Goal: Task Accomplishment & Management: Use online tool/utility

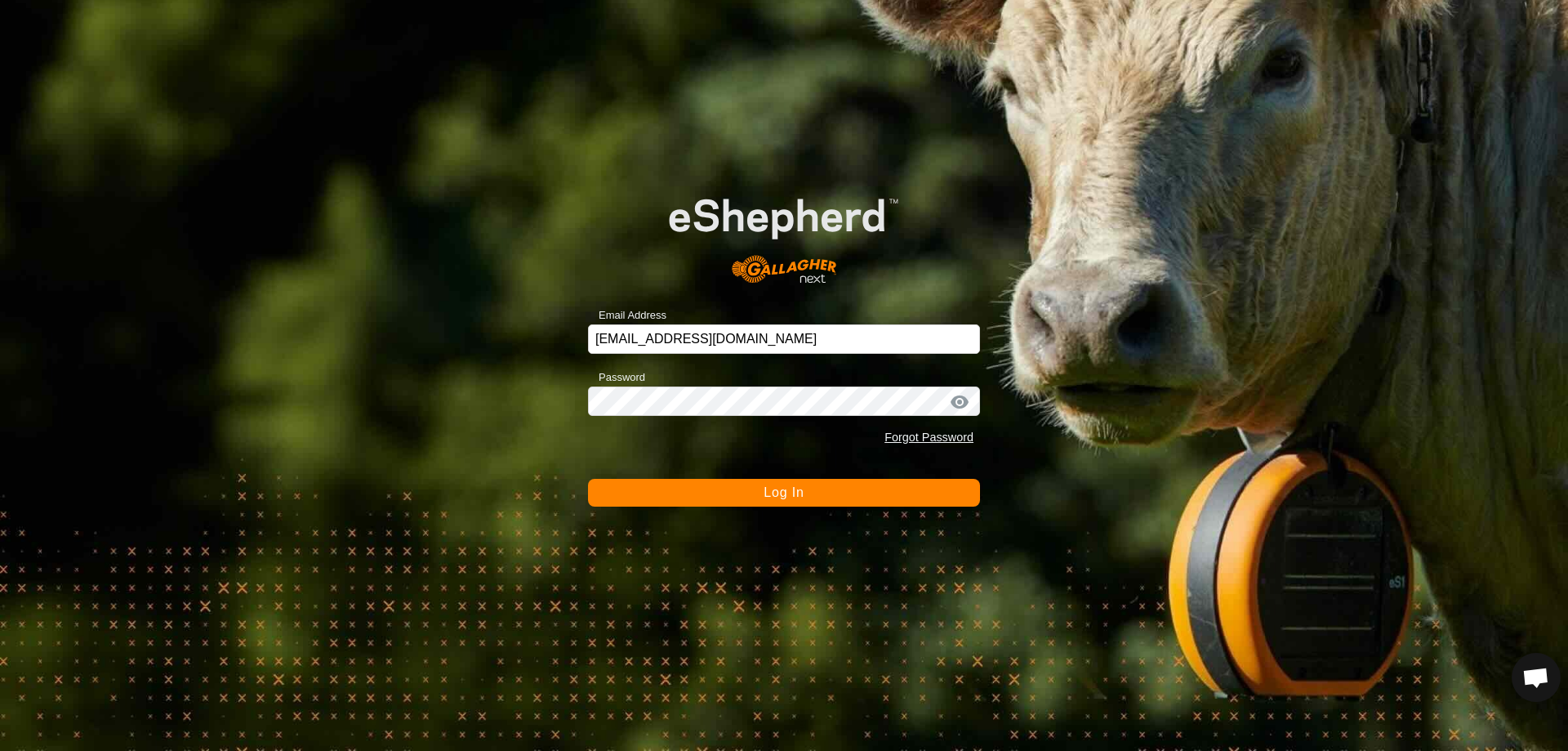
click at [802, 491] on span "Log In" at bounding box center [784, 491] width 40 height 14
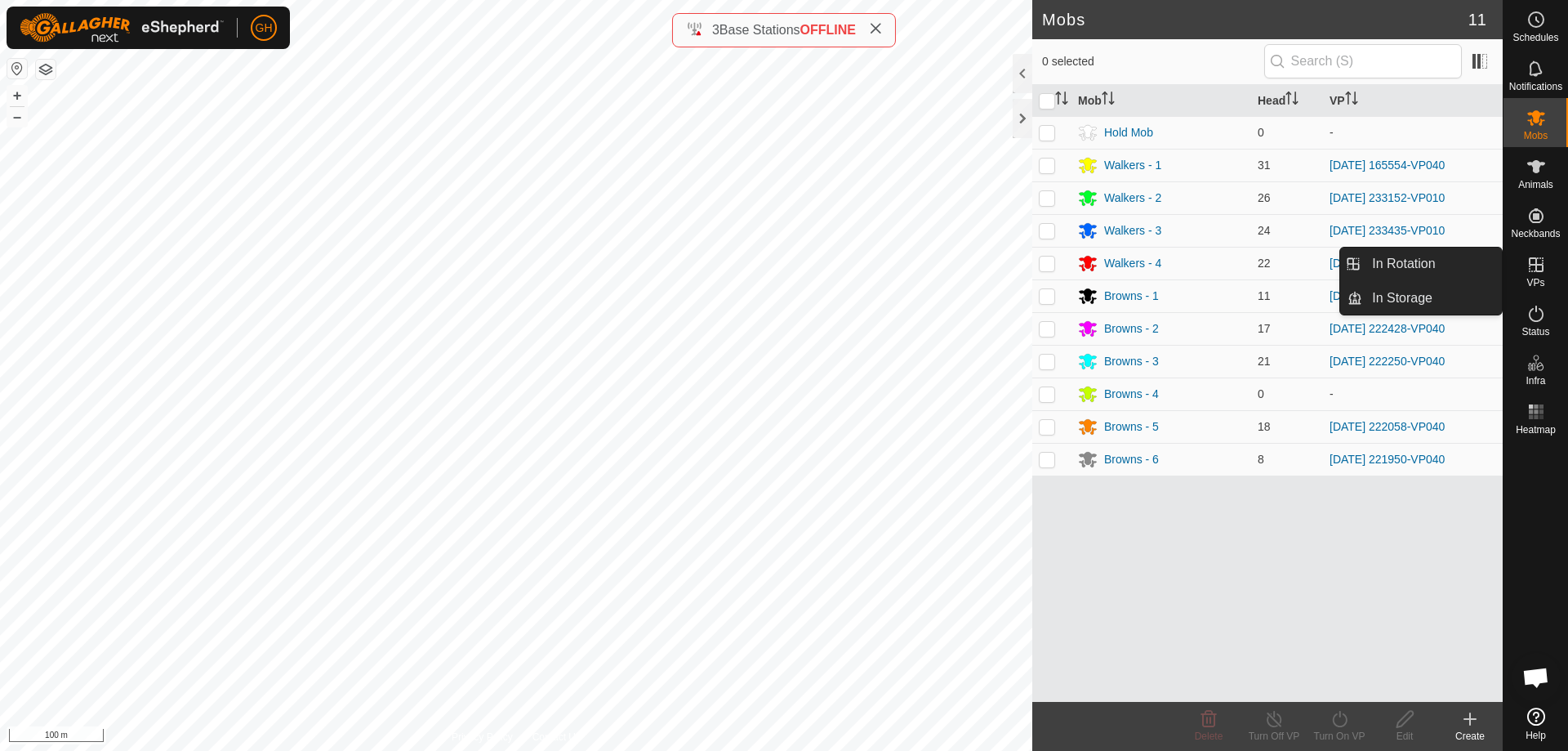
click at [1406, 293] on link "In Storage" at bounding box center [1432, 298] width 139 height 33
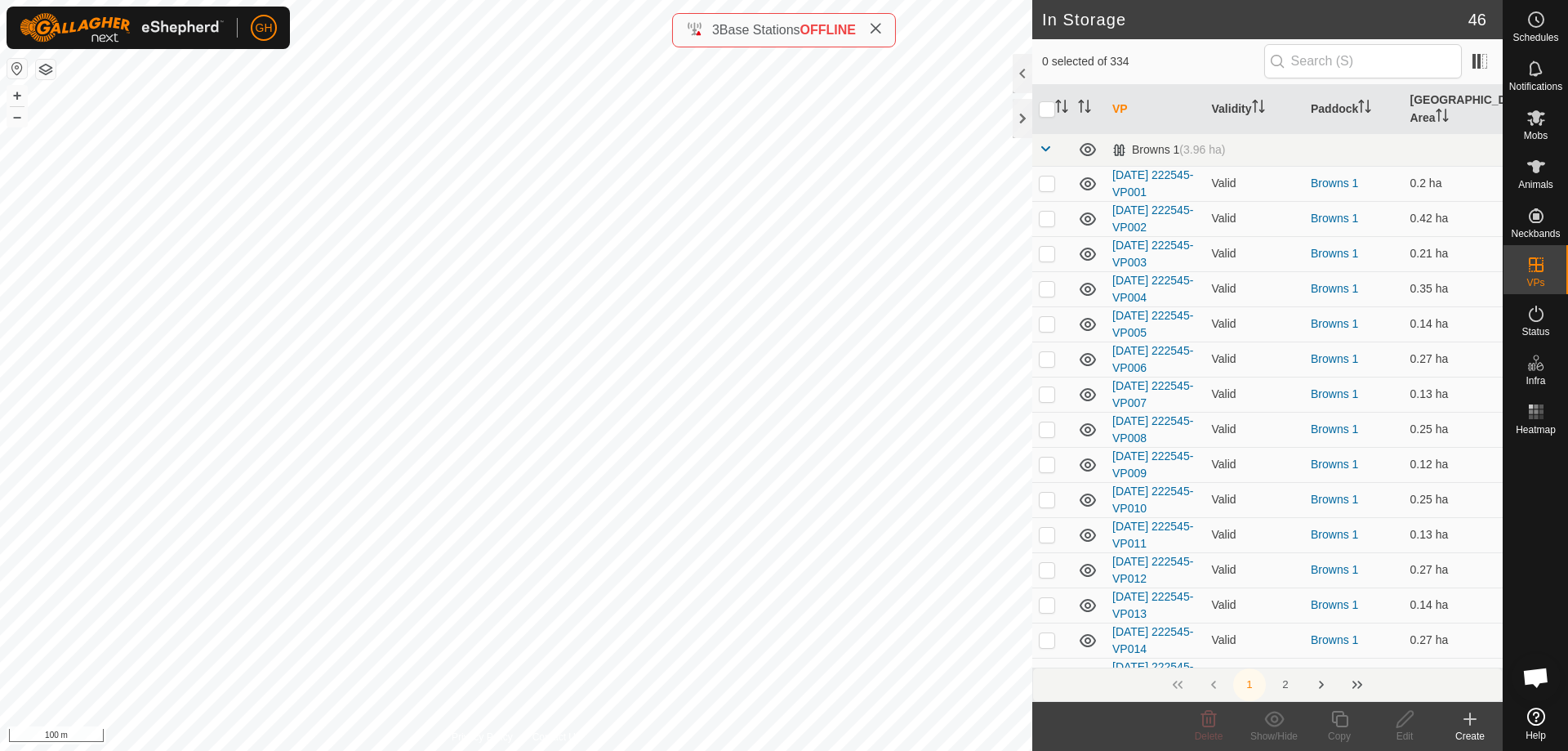
click at [42, 70] on button "button" at bounding box center [45, 69] width 19 height 19
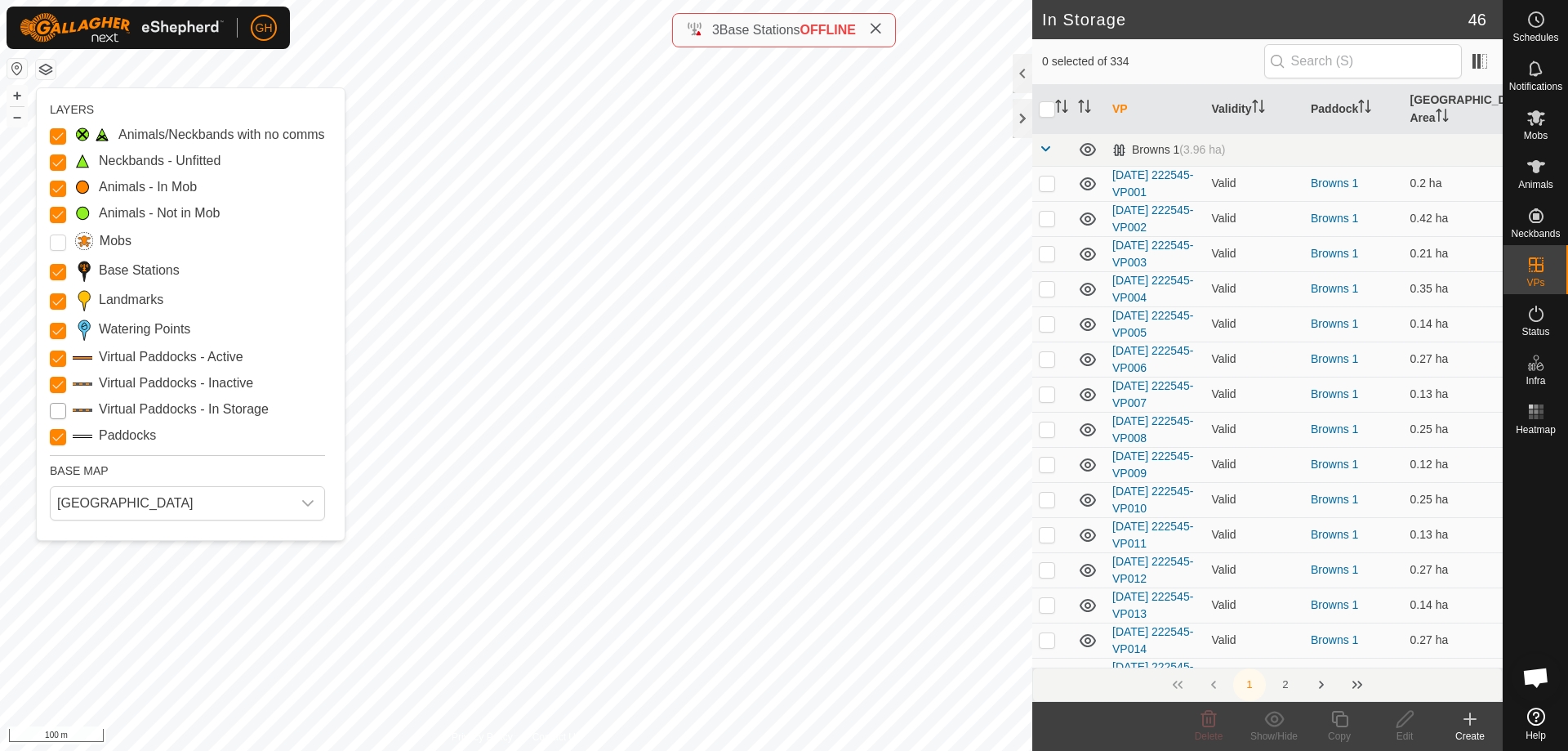
click at [59, 412] on Storage "Virtual Paddocks - In Storage" at bounding box center [58, 411] width 16 height 17
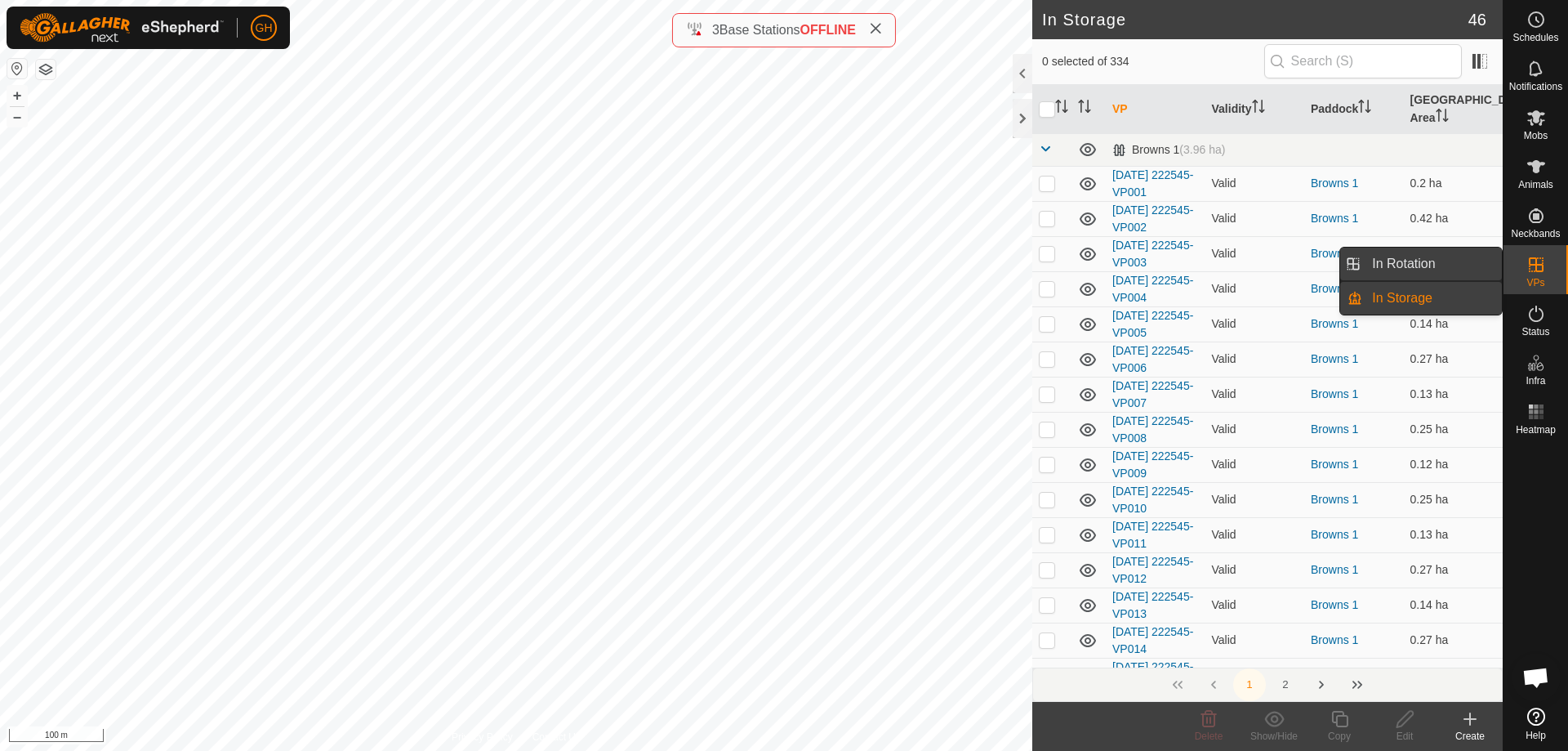
click at [1462, 258] on link "In Rotation" at bounding box center [1432, 264] width 139 height 33
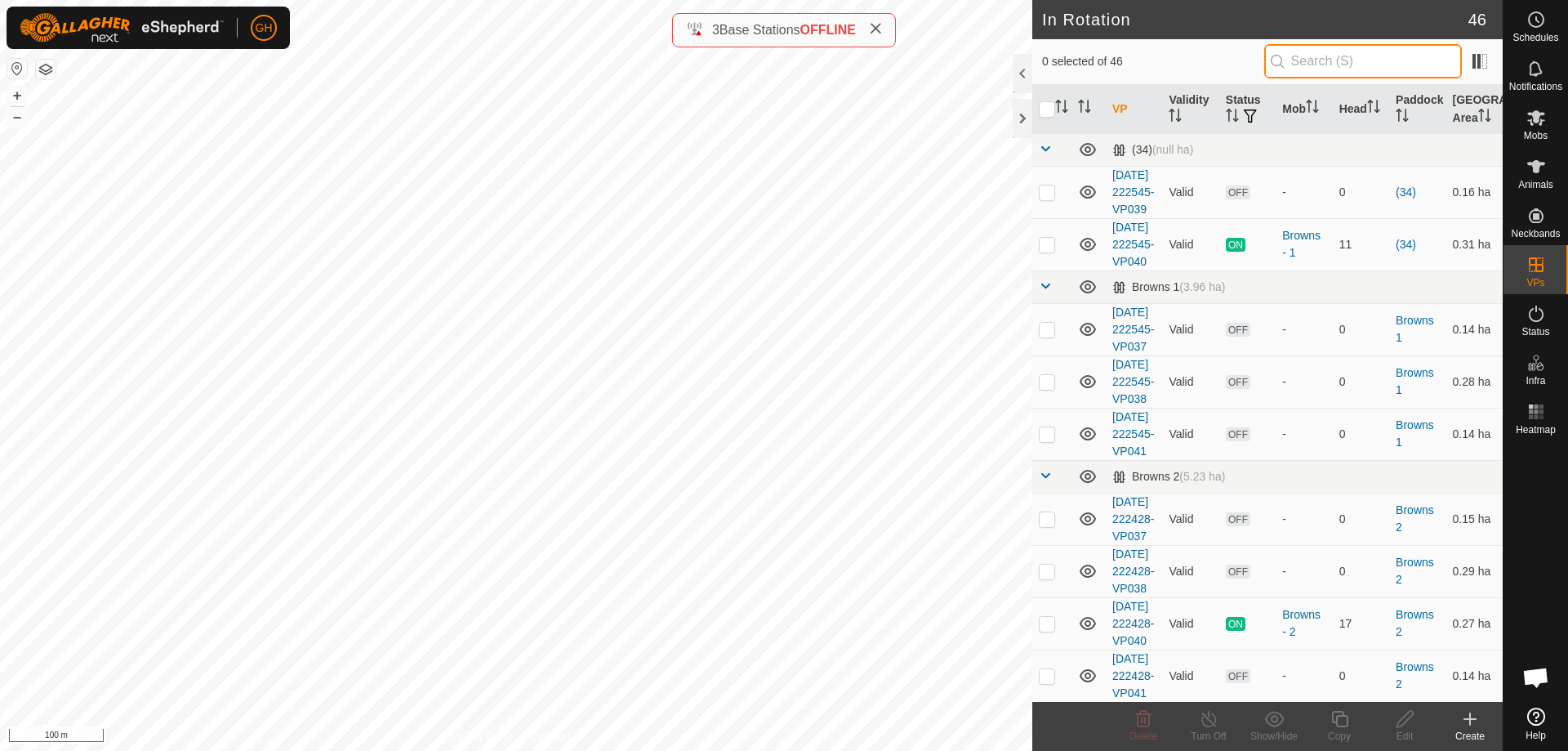
click at [1317, 63] on input "text" at bounding box center [1364, 61] width 198 height 34
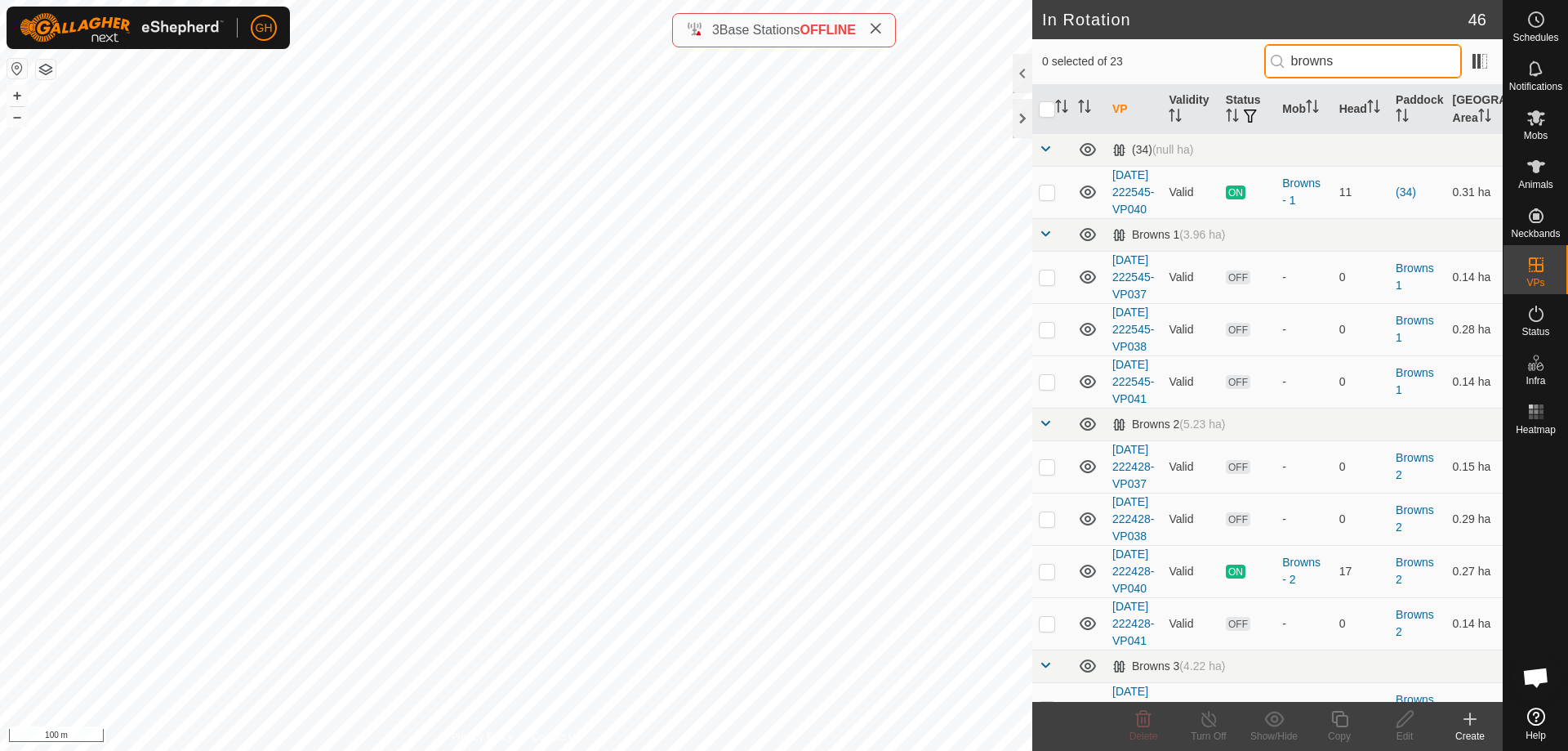
type input "browns 1"
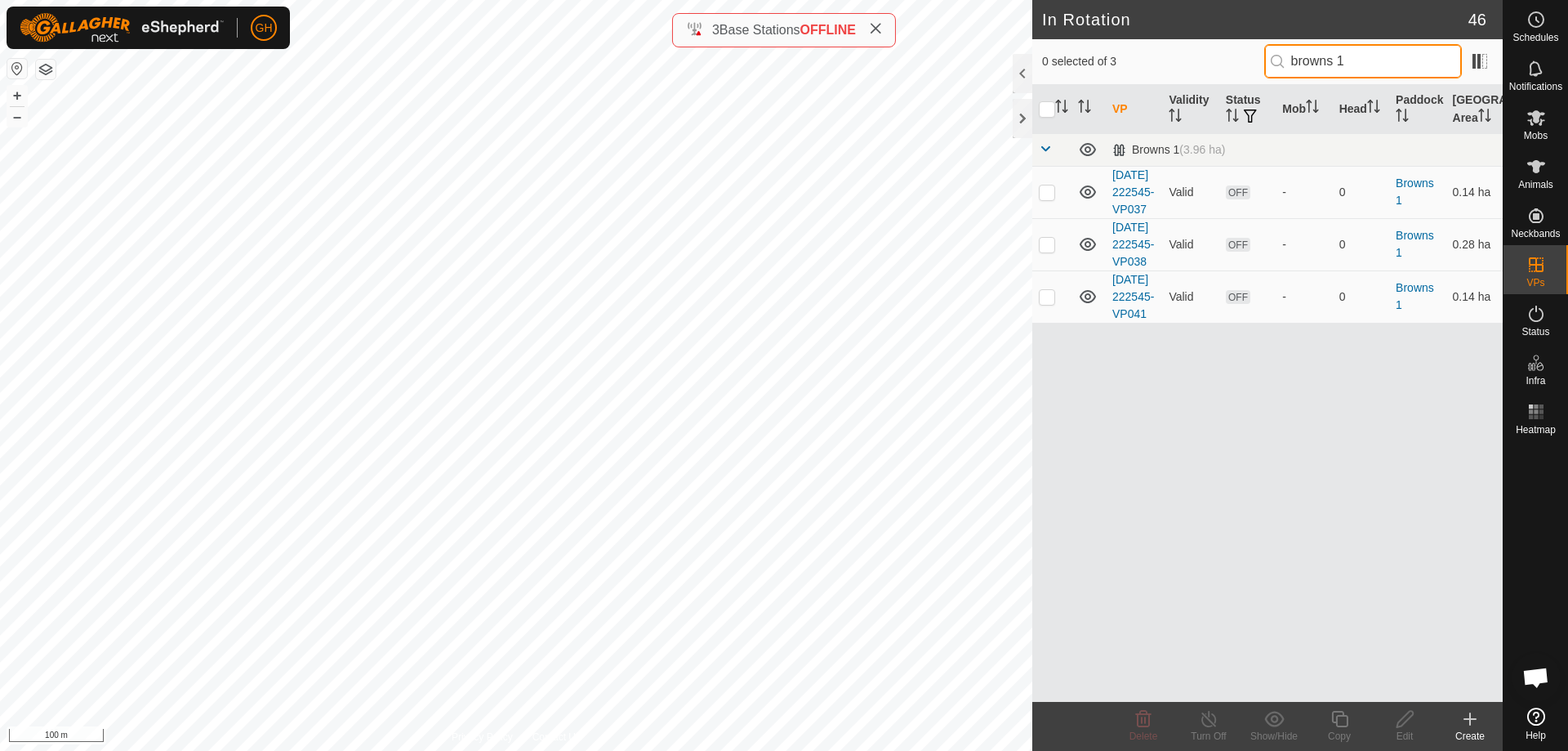
click at [1317, 63] on input "browns 1" at bounding box center [1364, 61] width 198 height 34
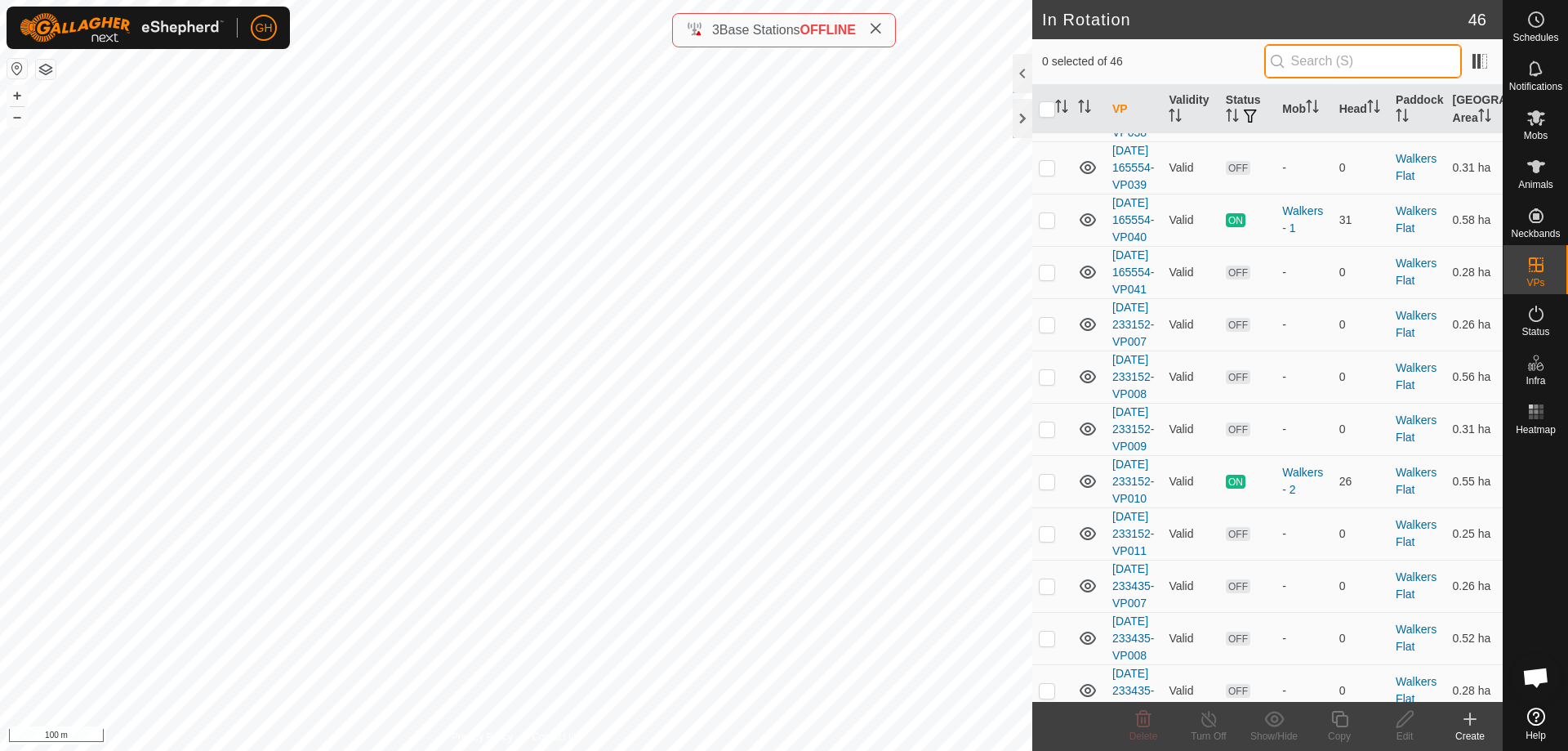
scroll to position [1717, 0]
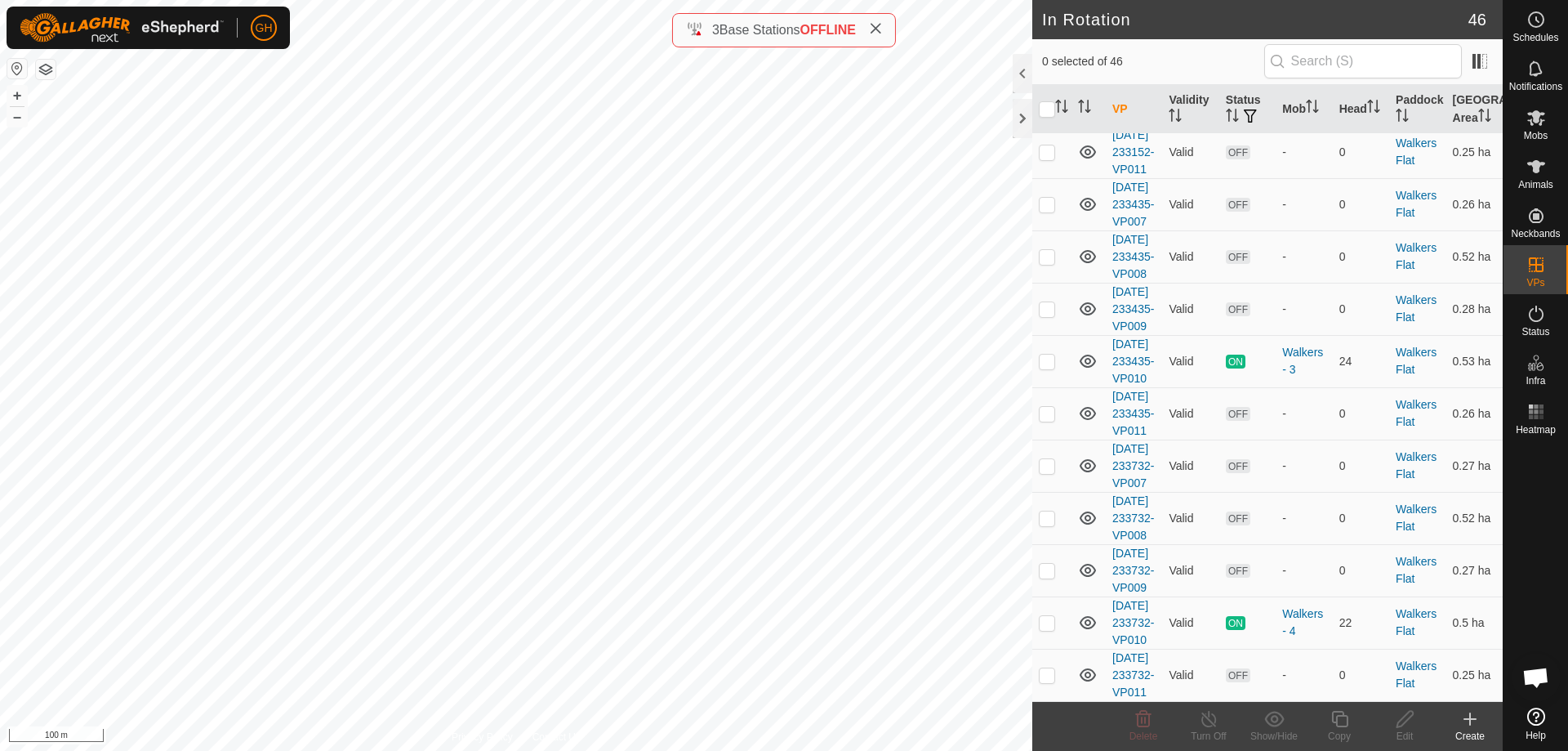
scroll to position [1958, 0]
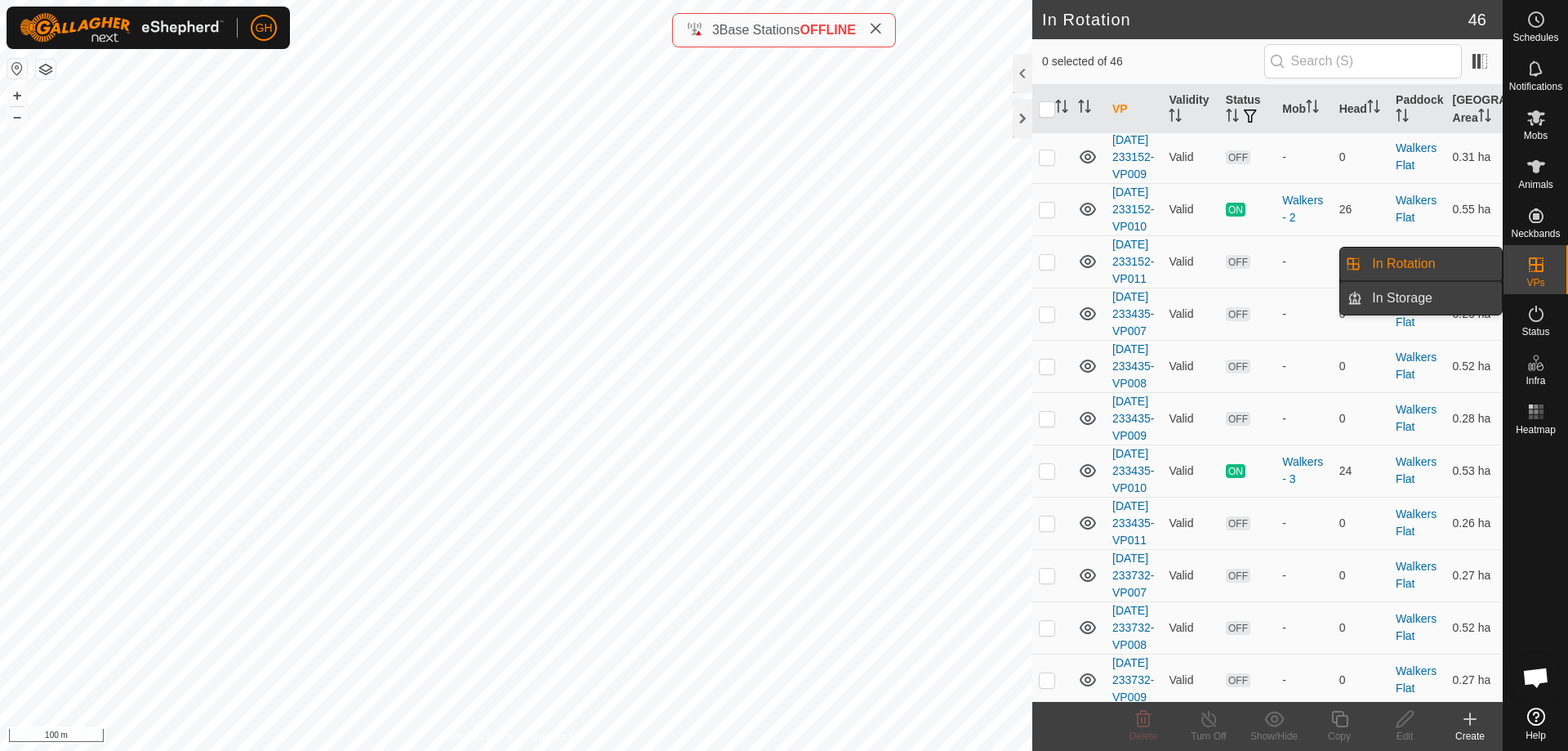
click at [1441, 290] on link "In Storage" at bounding box center [1432, 298] width 139 height 33
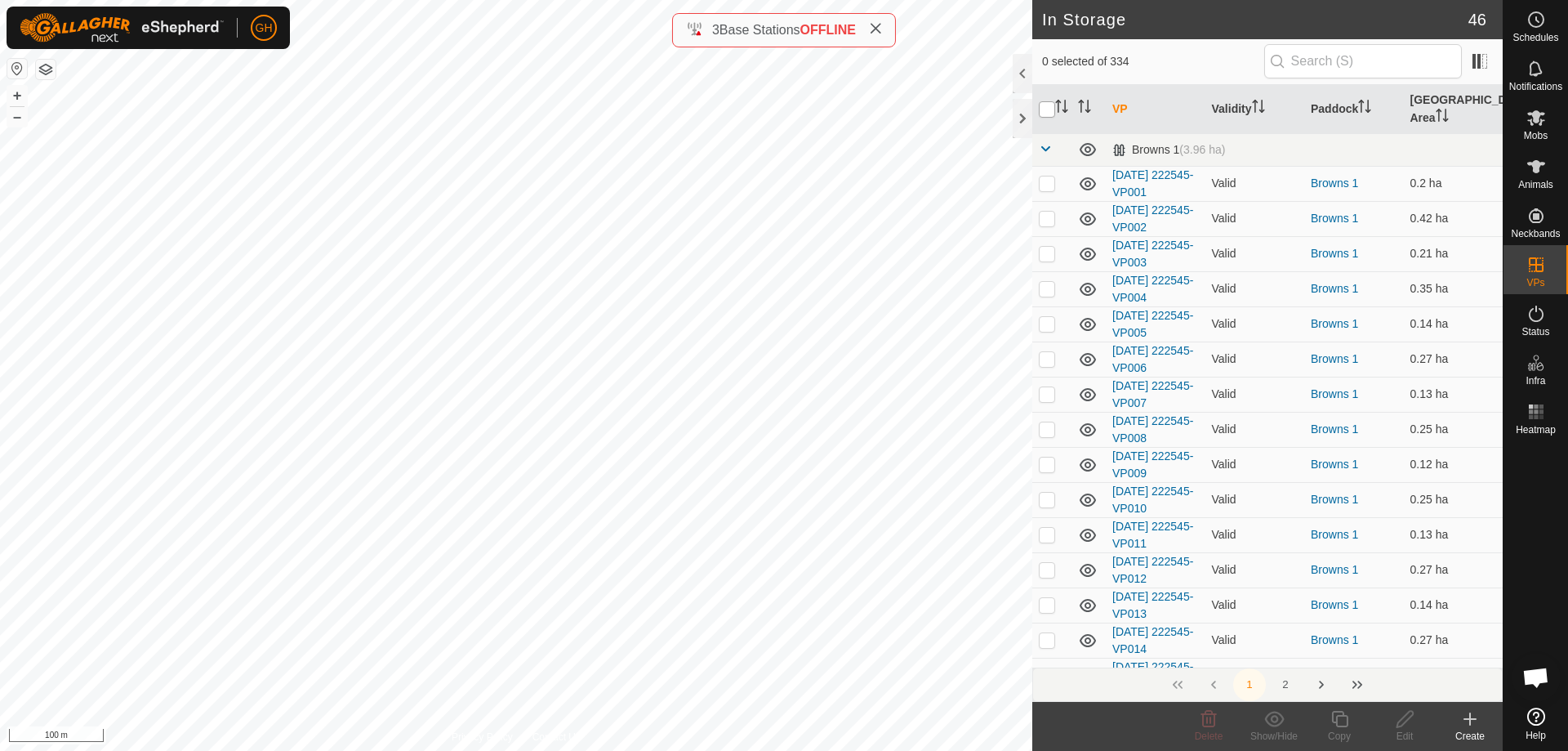
click at [1048, 105] on input "checkbox" at bounding box center [1047, 110] width 16 height 17
checkbox input "true"
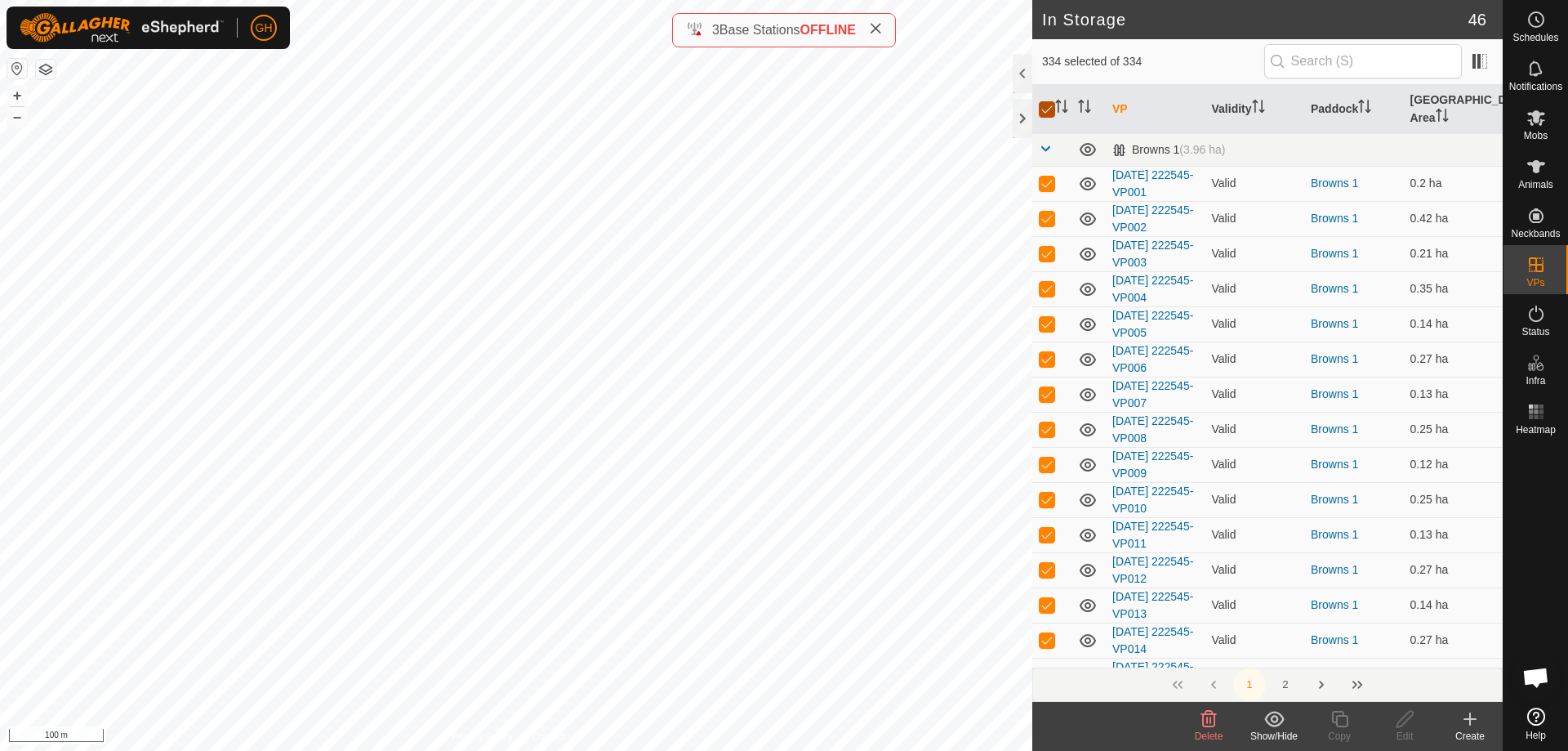
checkbox input "true"
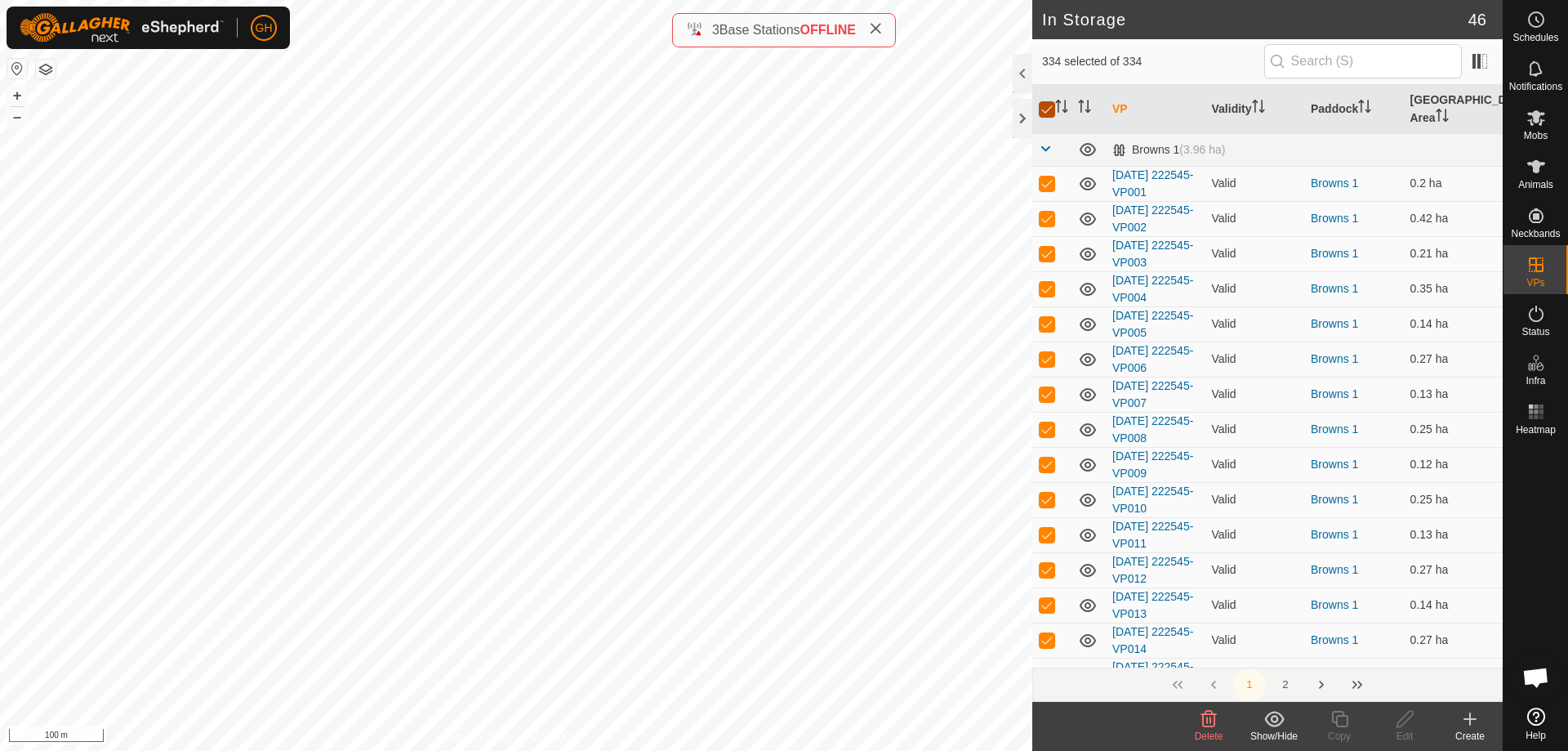
checkbox input "true"
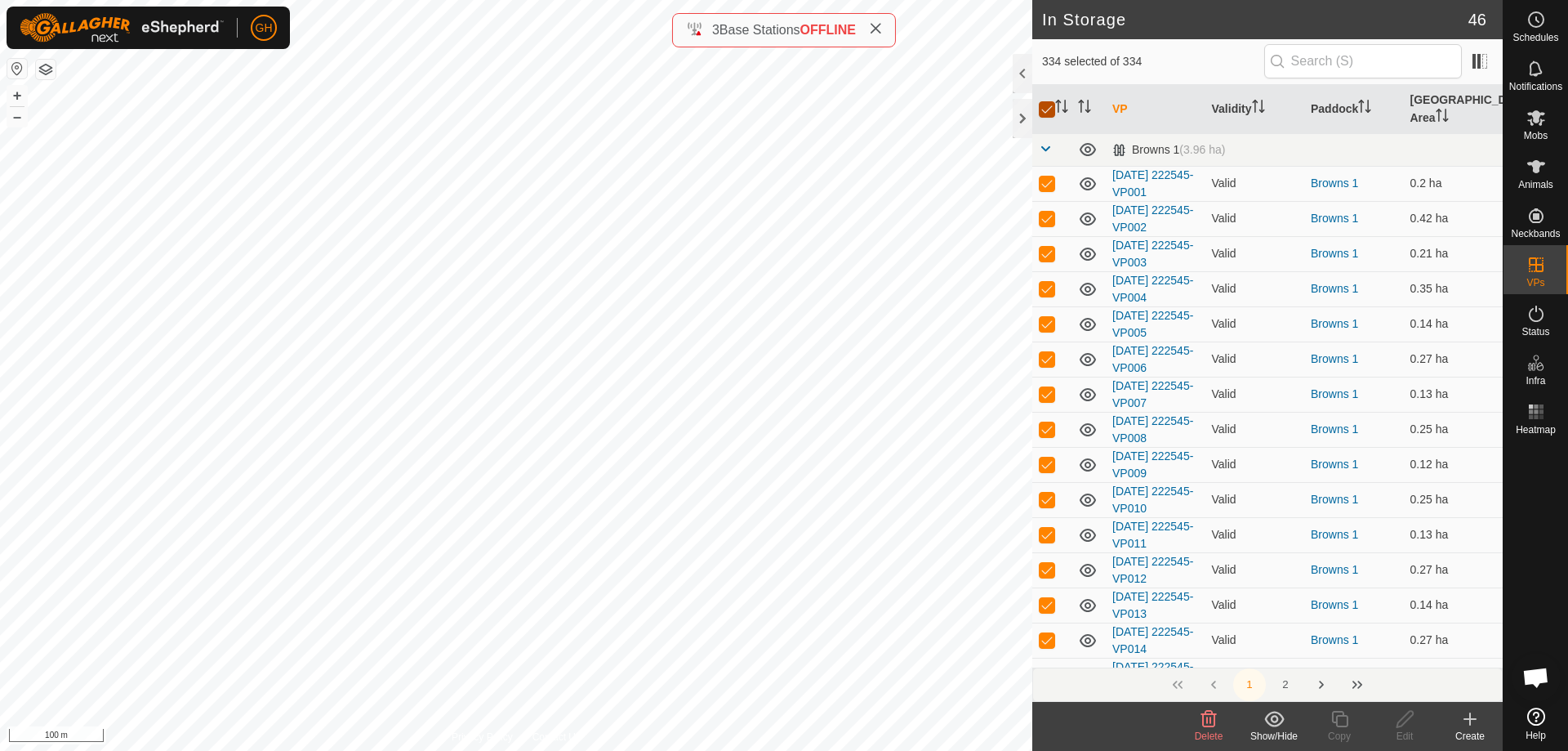
checkbox input "true"
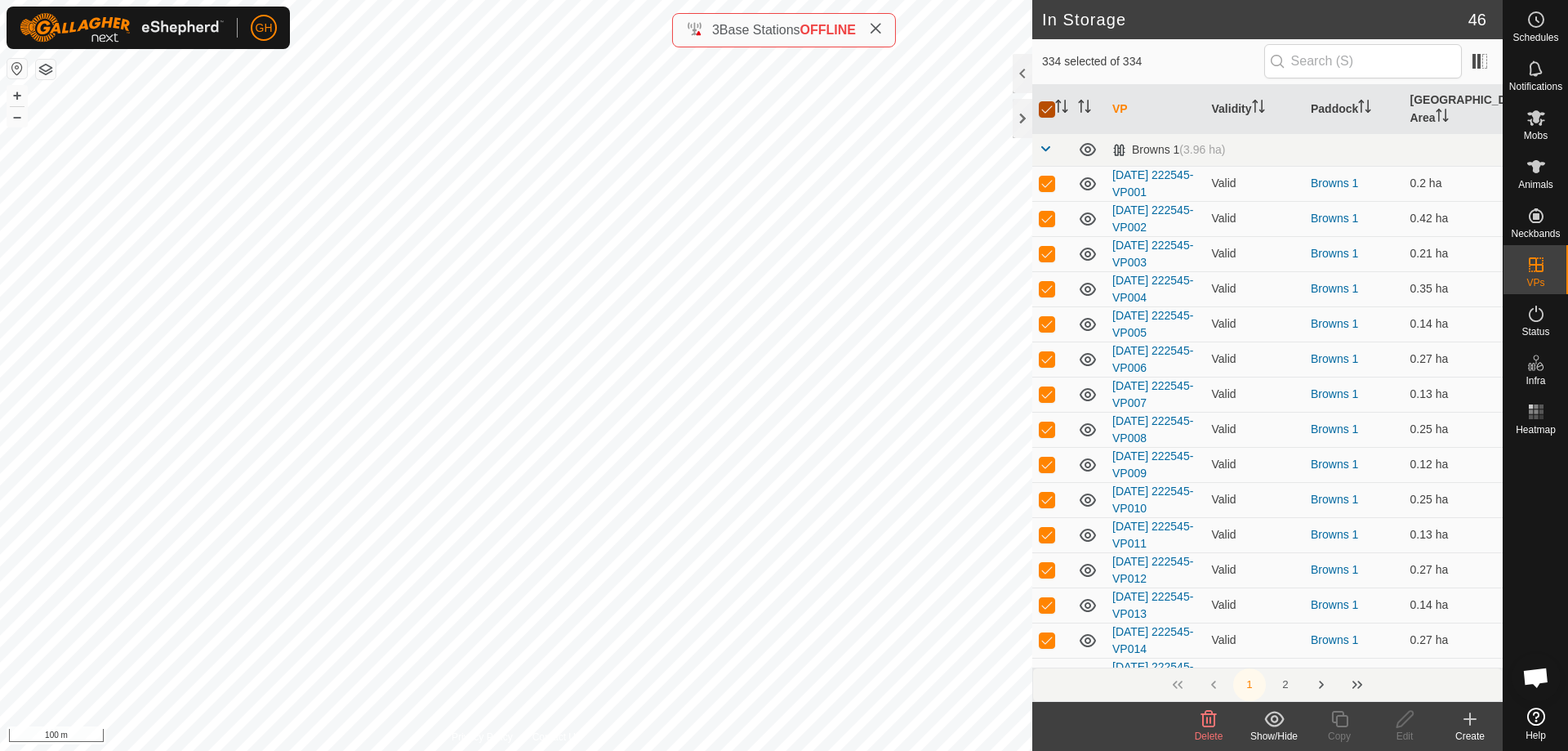
checkbox input "true"
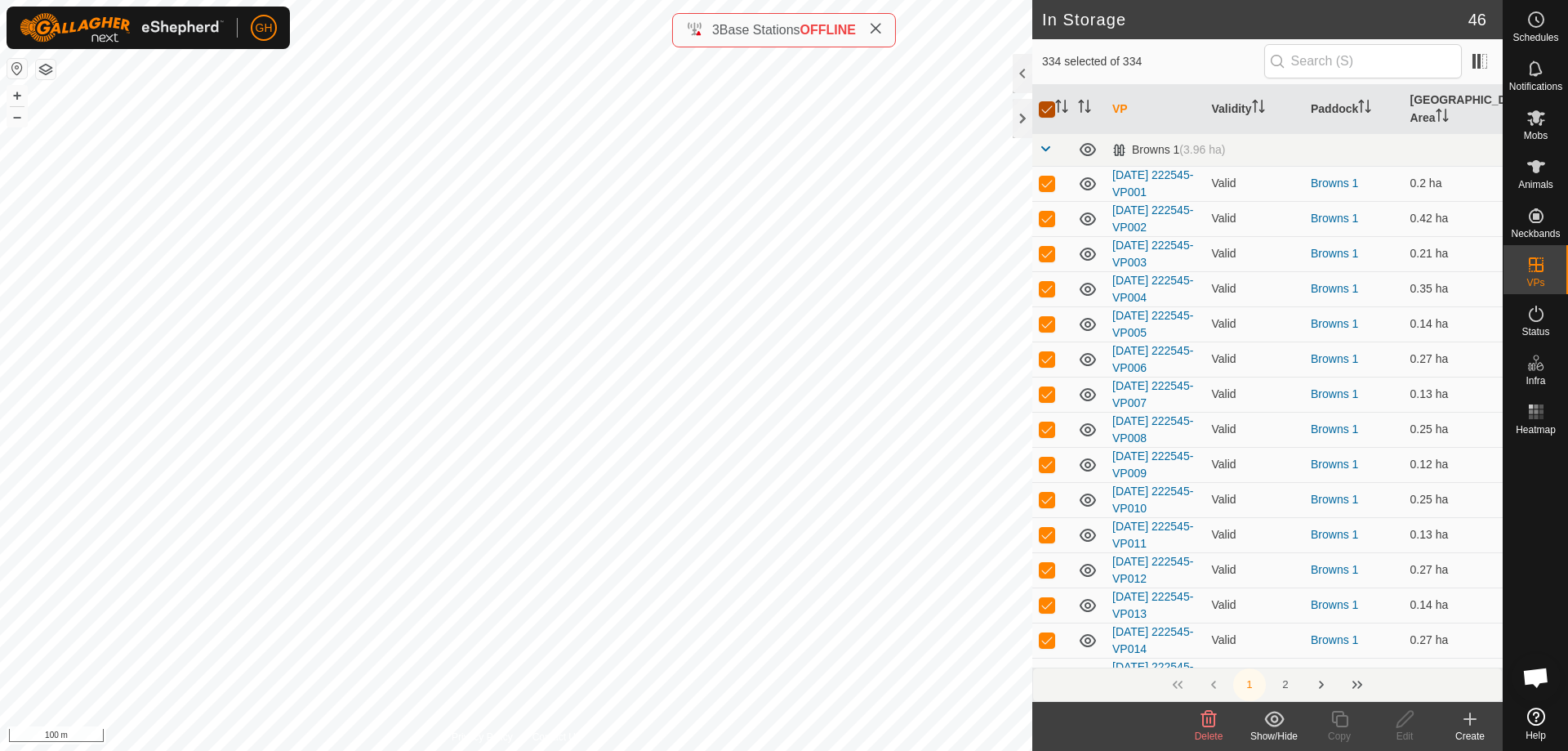
checkbox input "true"
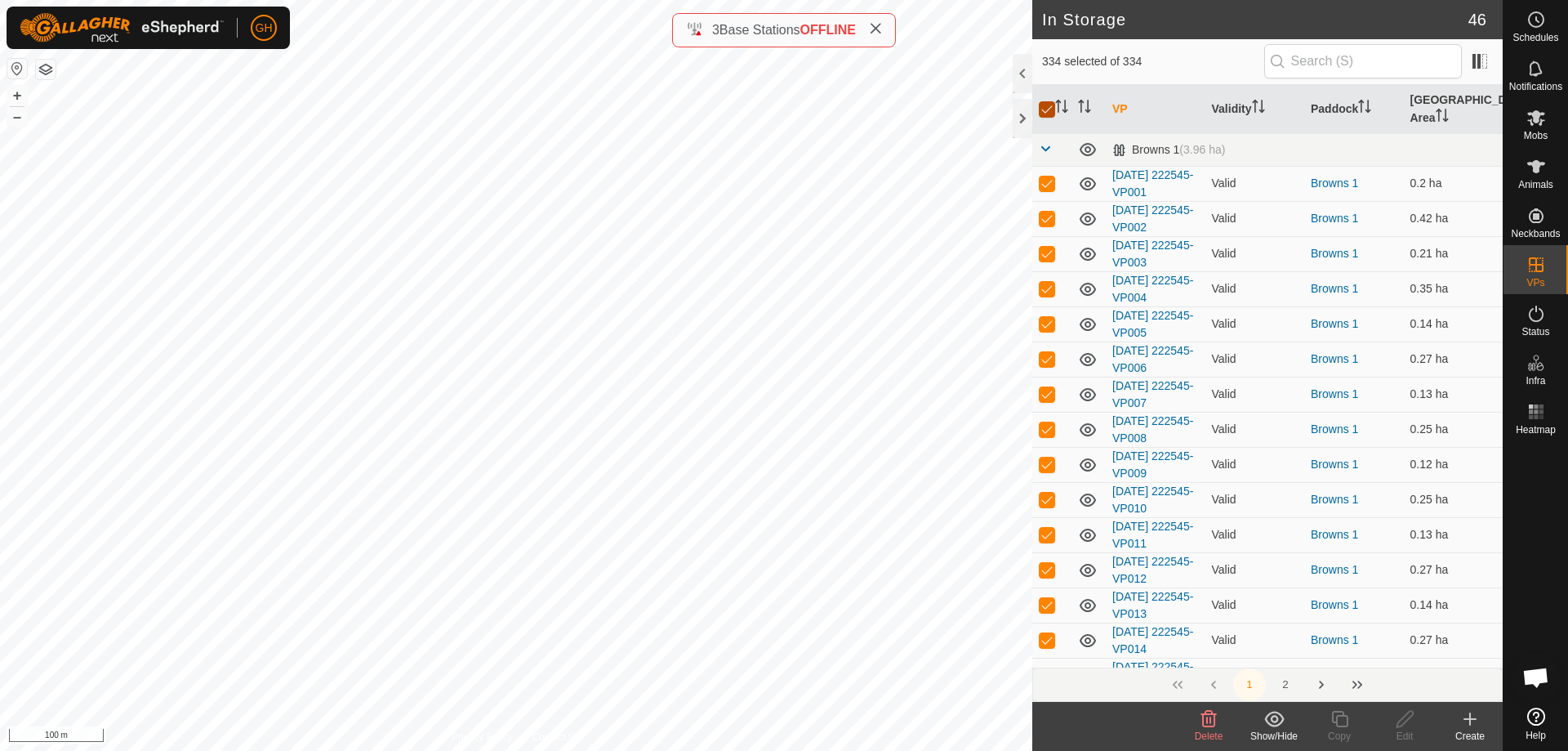
checkbox input "true"
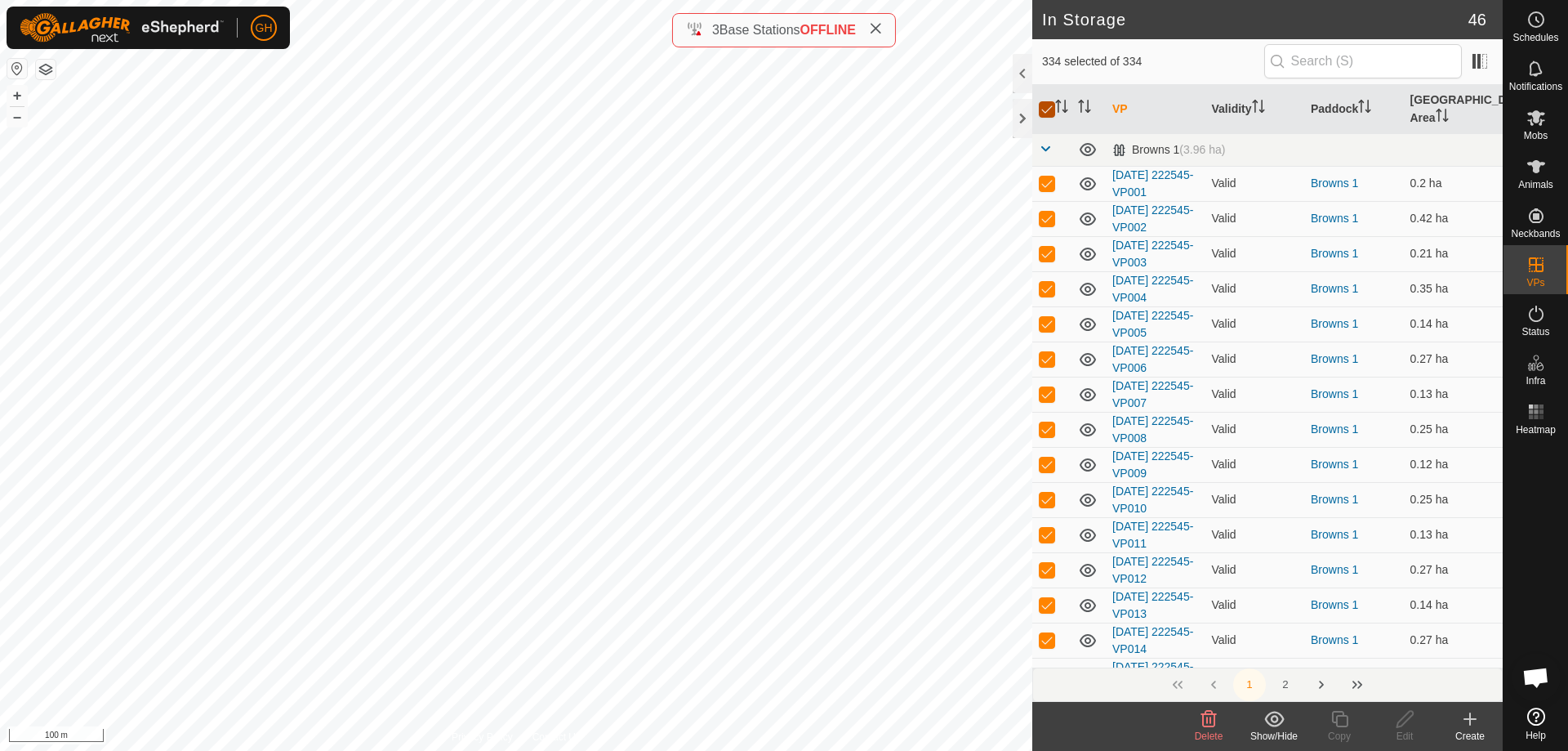
checkbox input "true"
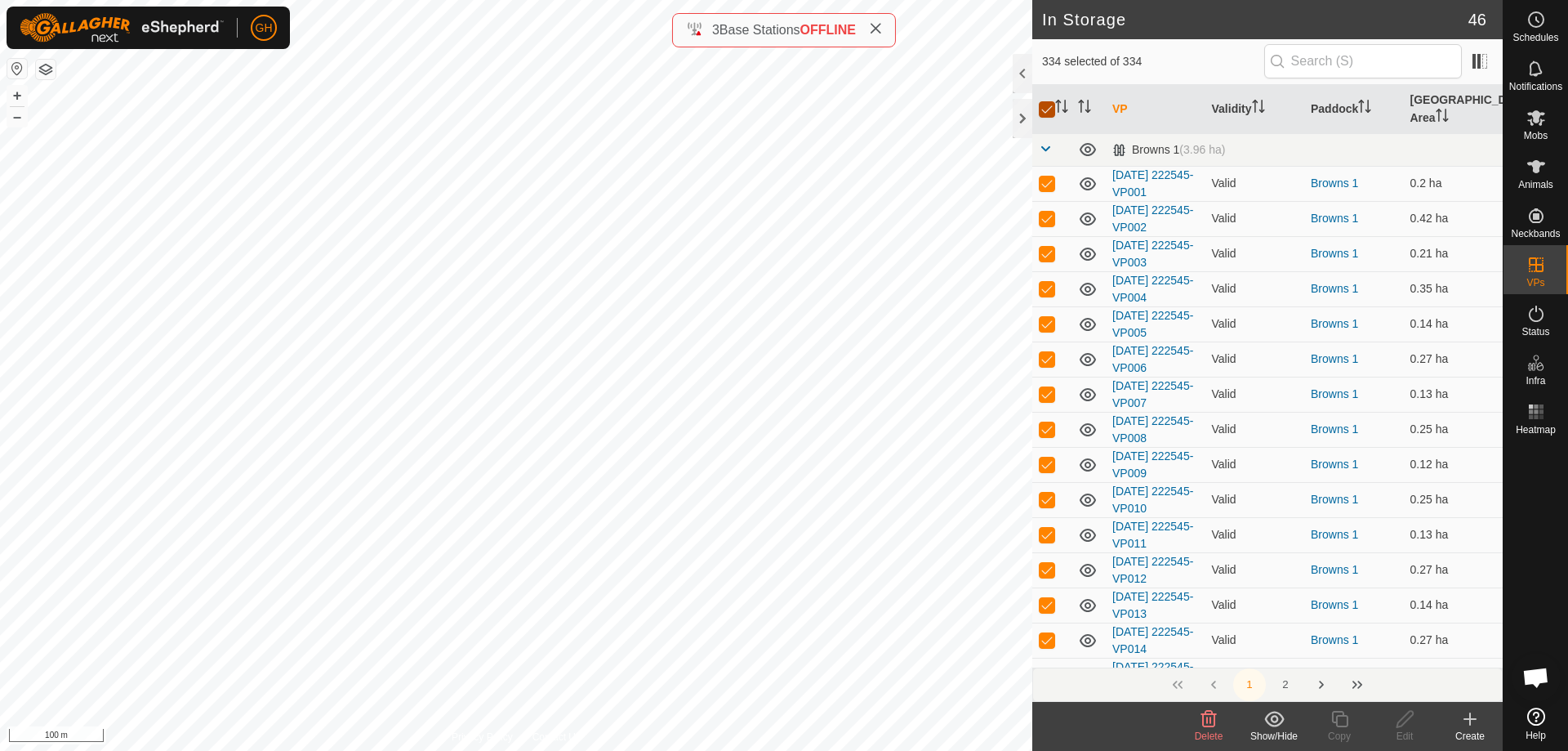
checkbox input "true"
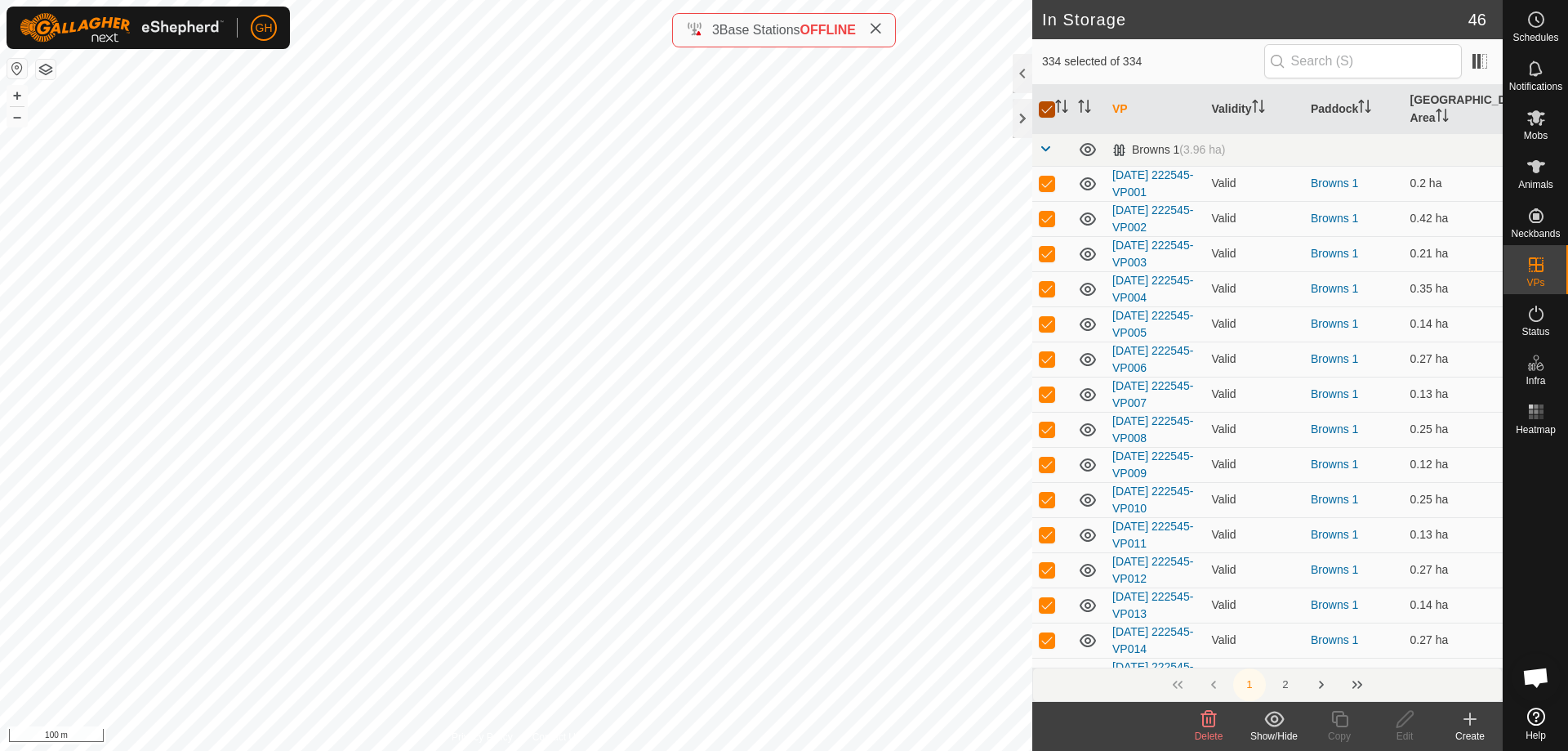
checkbox input "true"
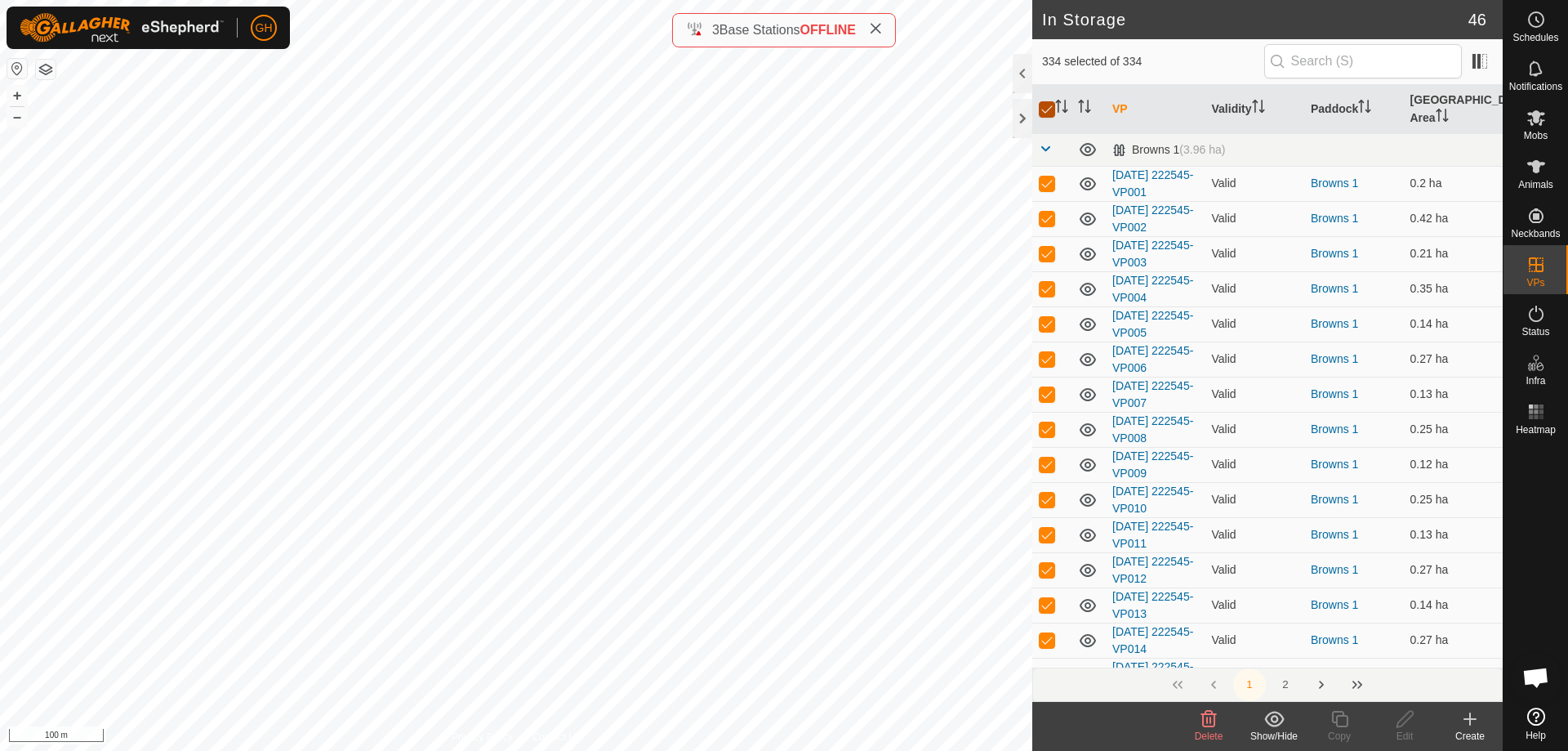
checkbox input "true"
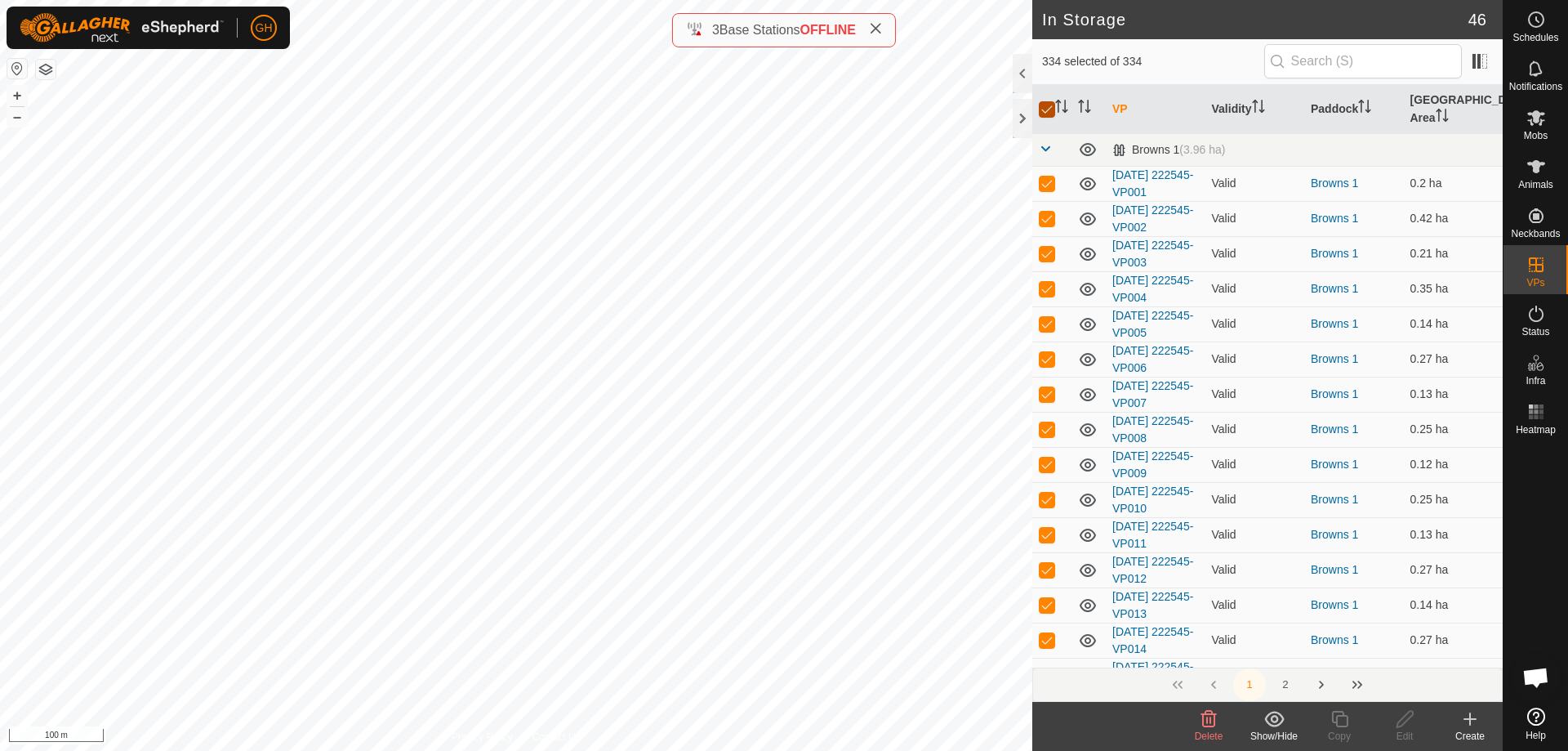
checkbox input "true"
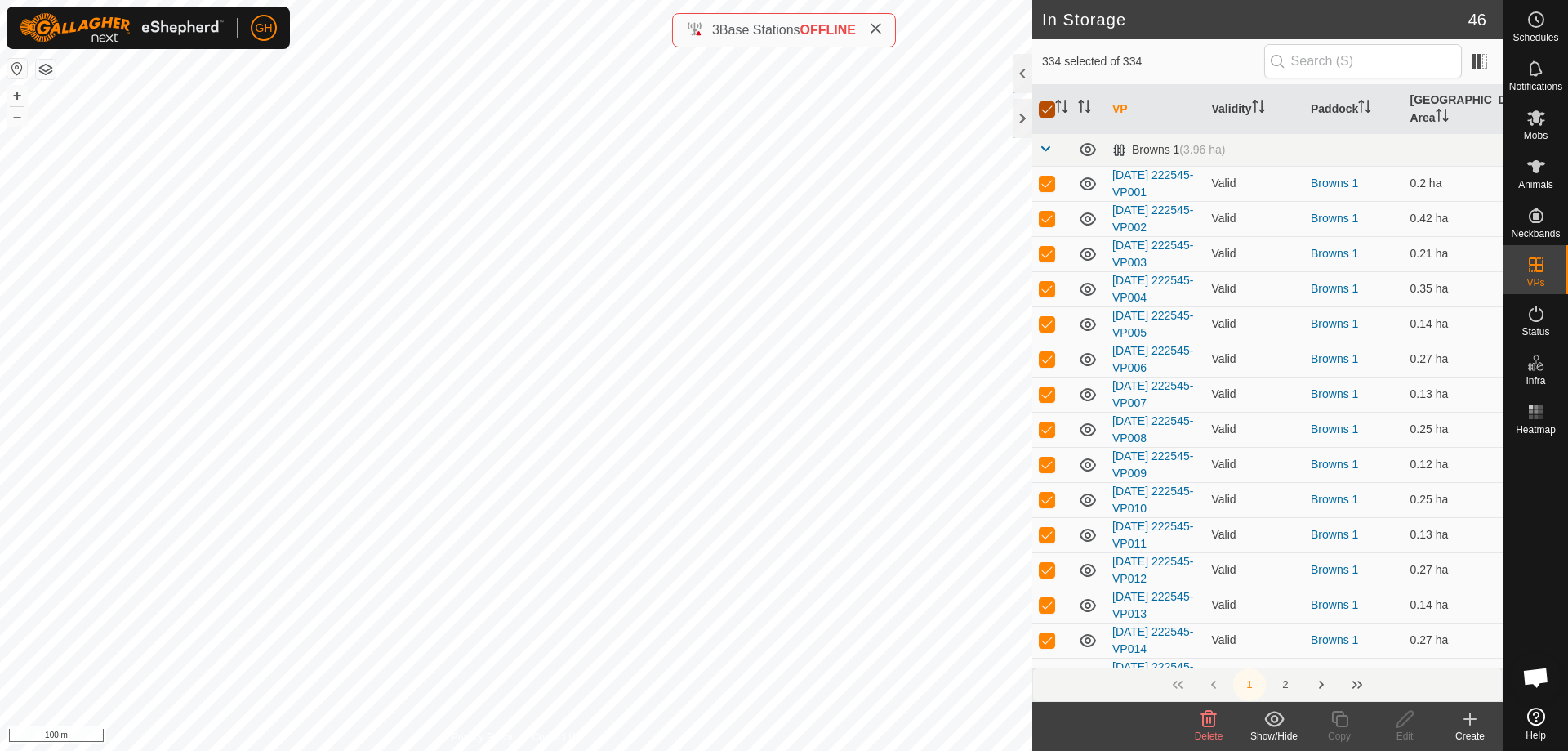
checkbox input "true"
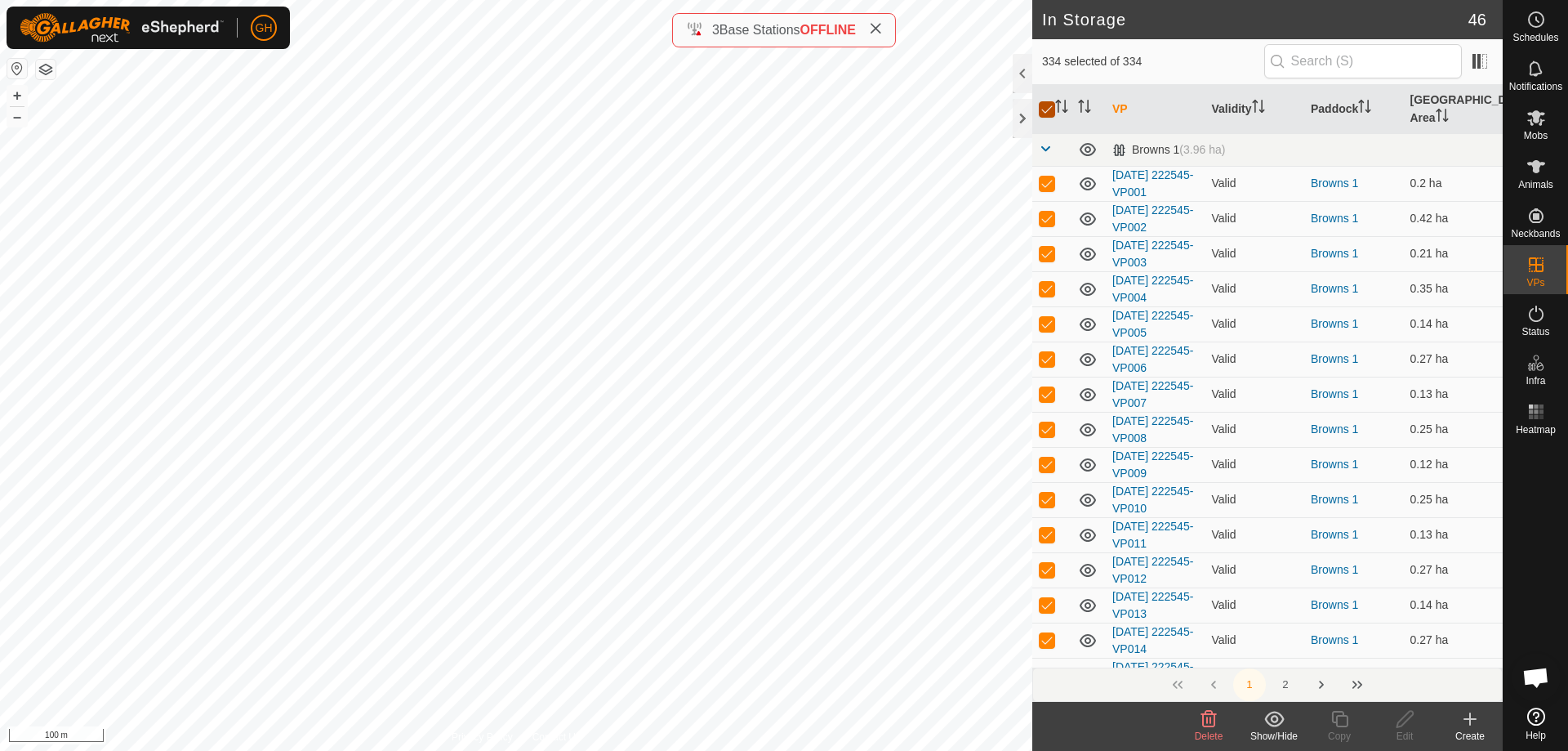
checkbox input "true"
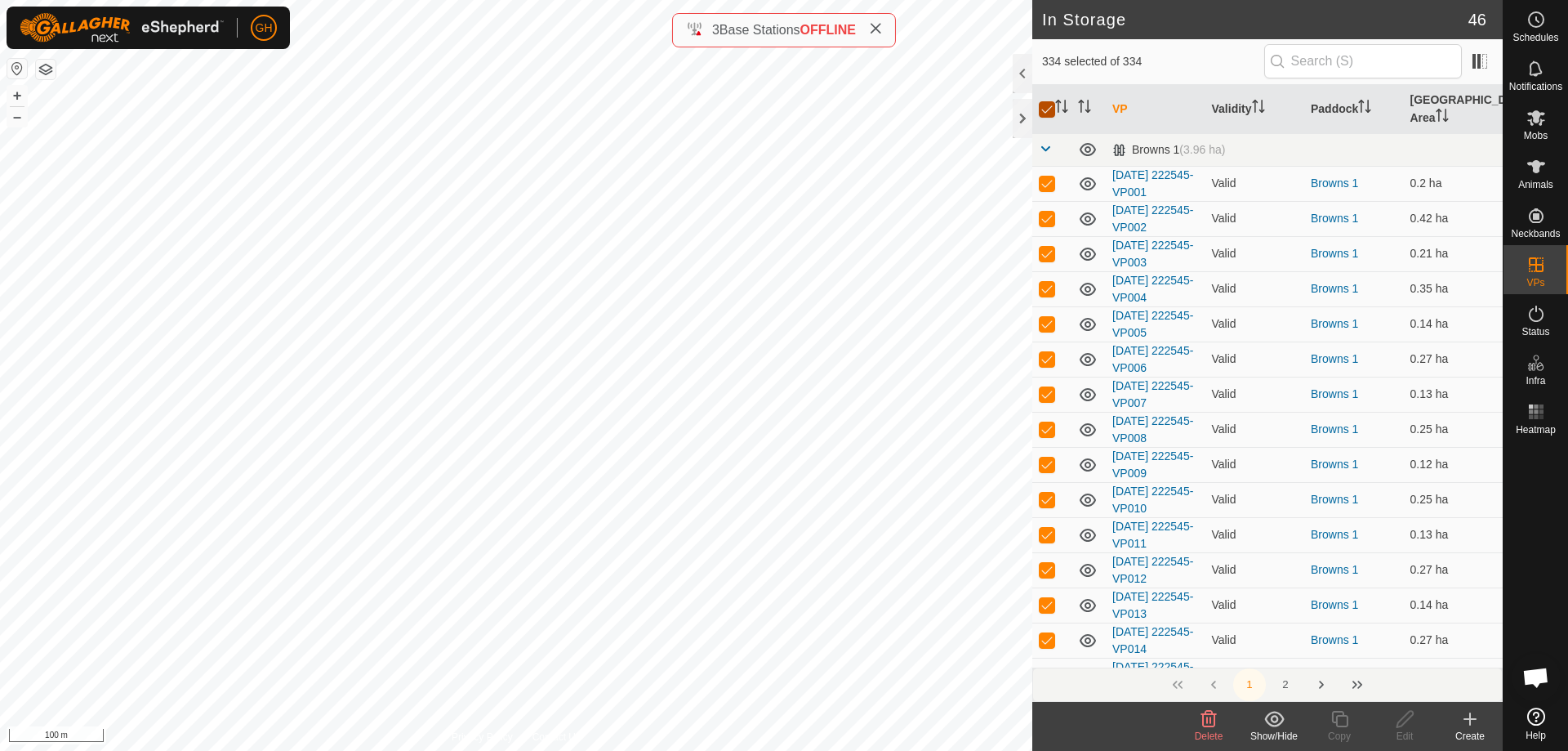
checkbox input "true"
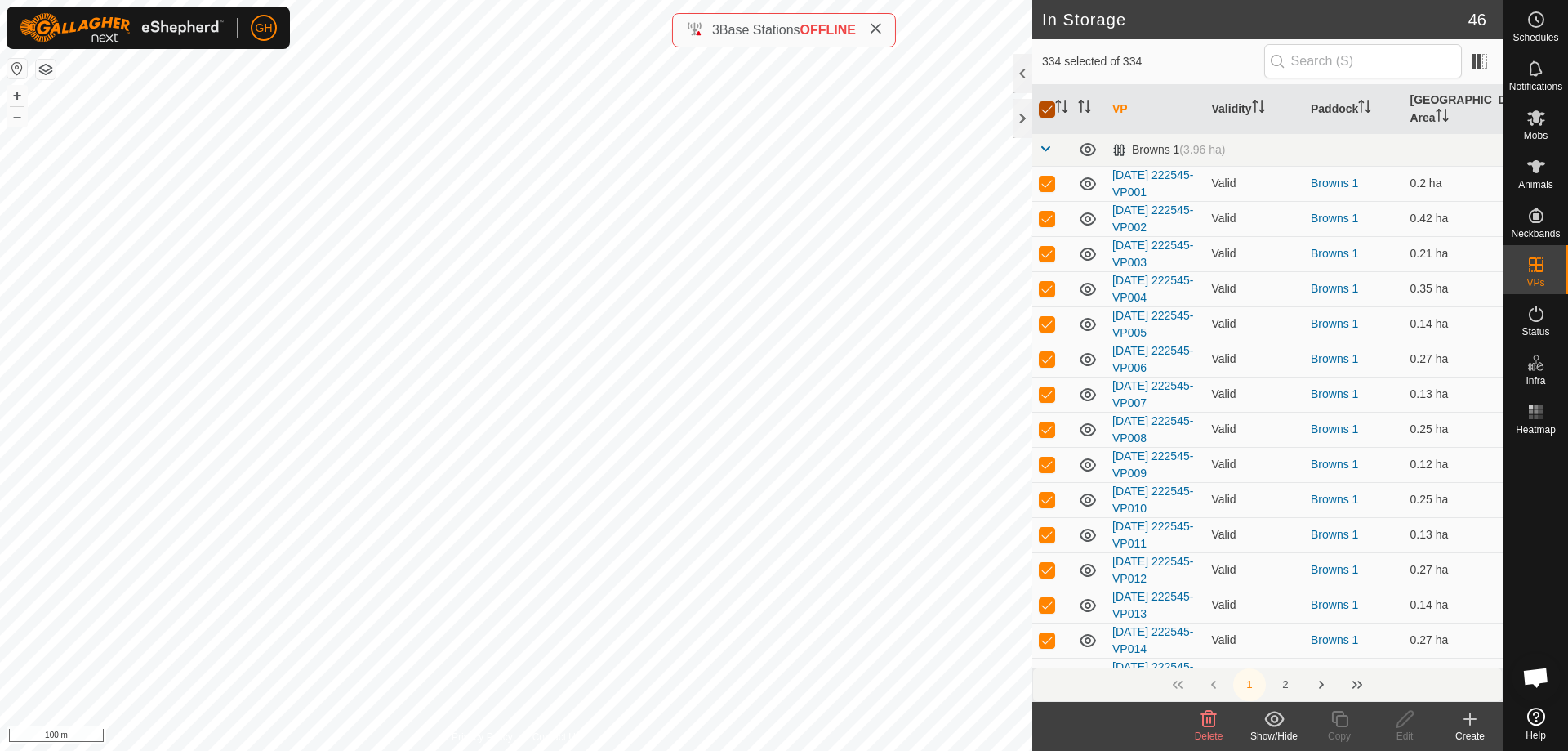
checkbox input "true"
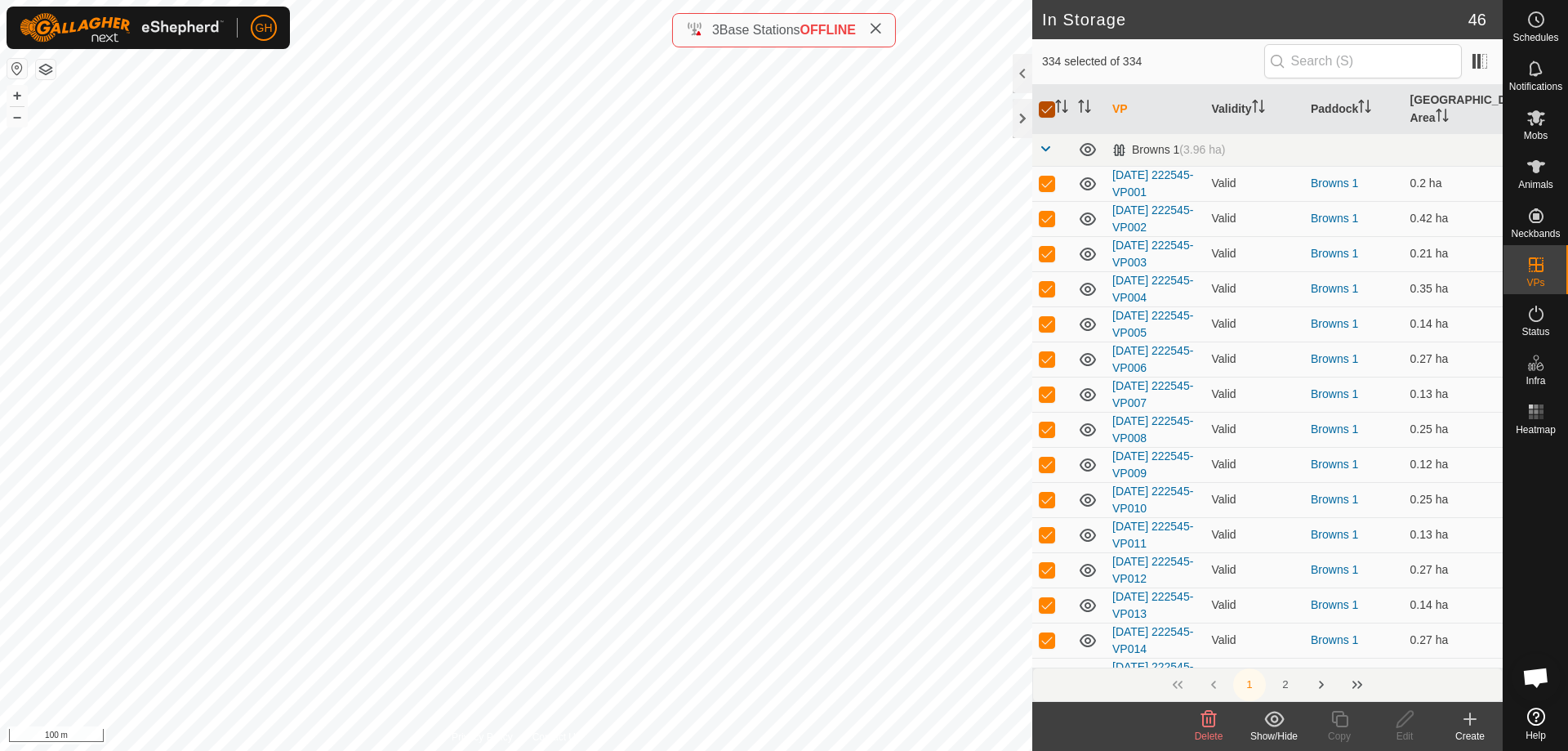
checkbox input "true"
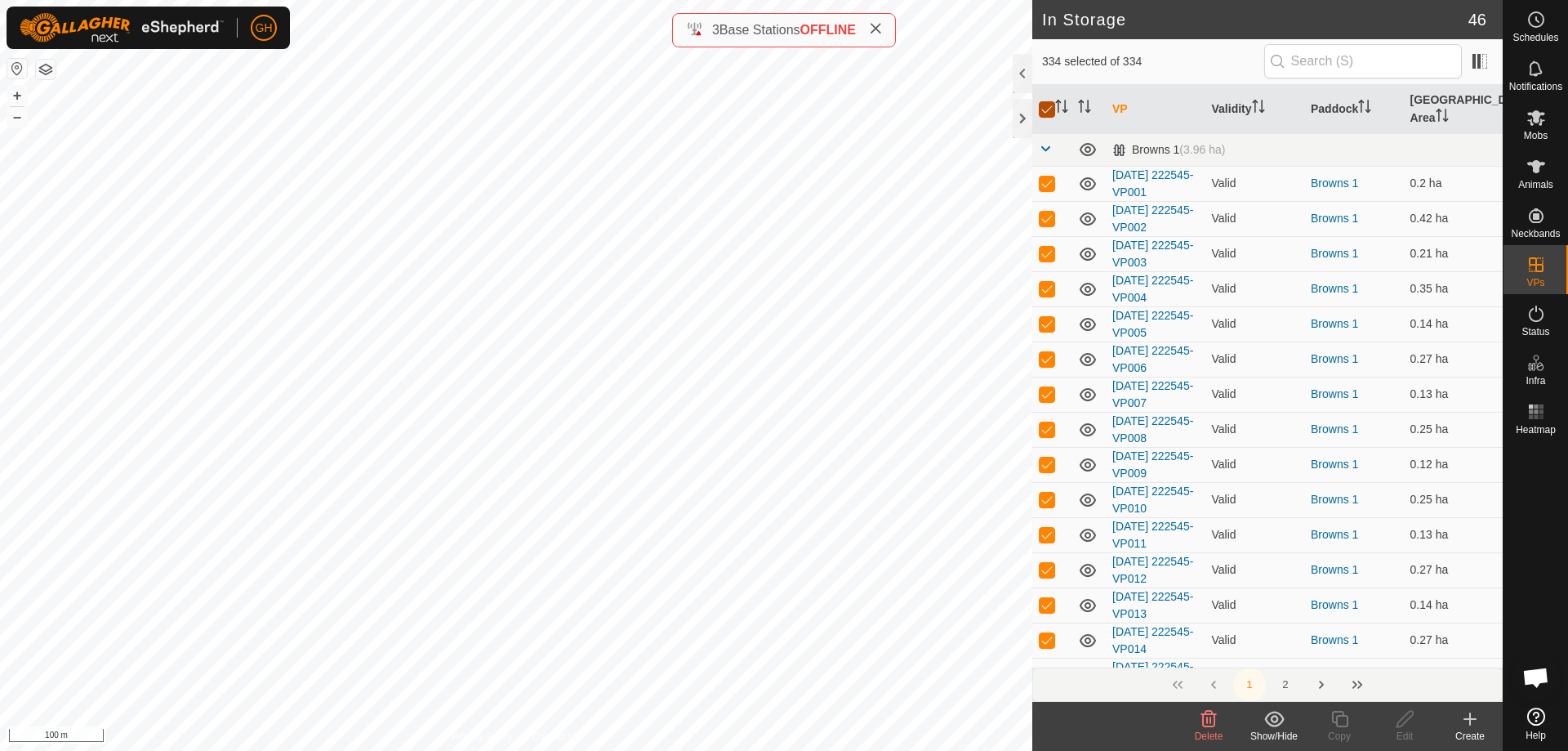
checkbox input "true"
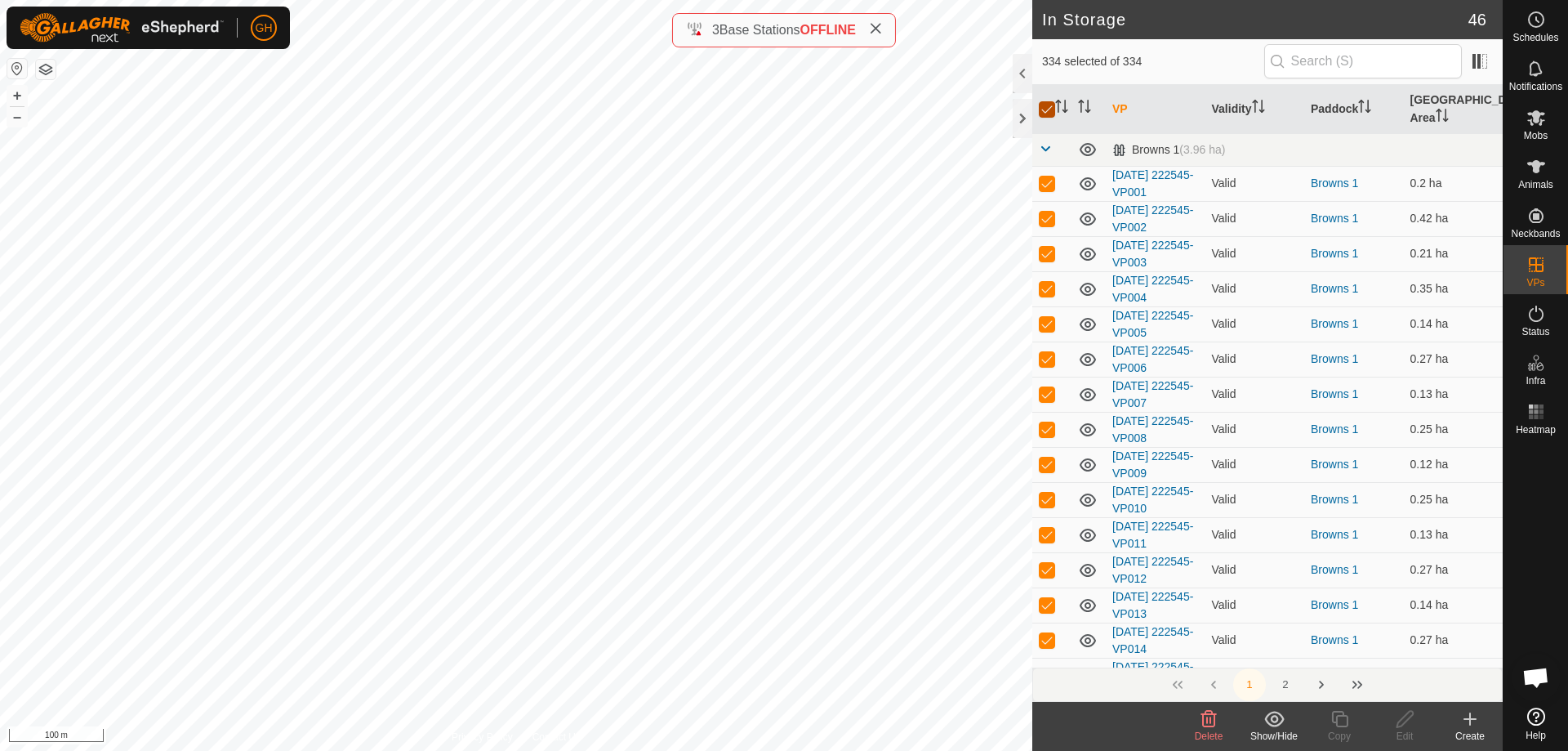
checkbox input "true"
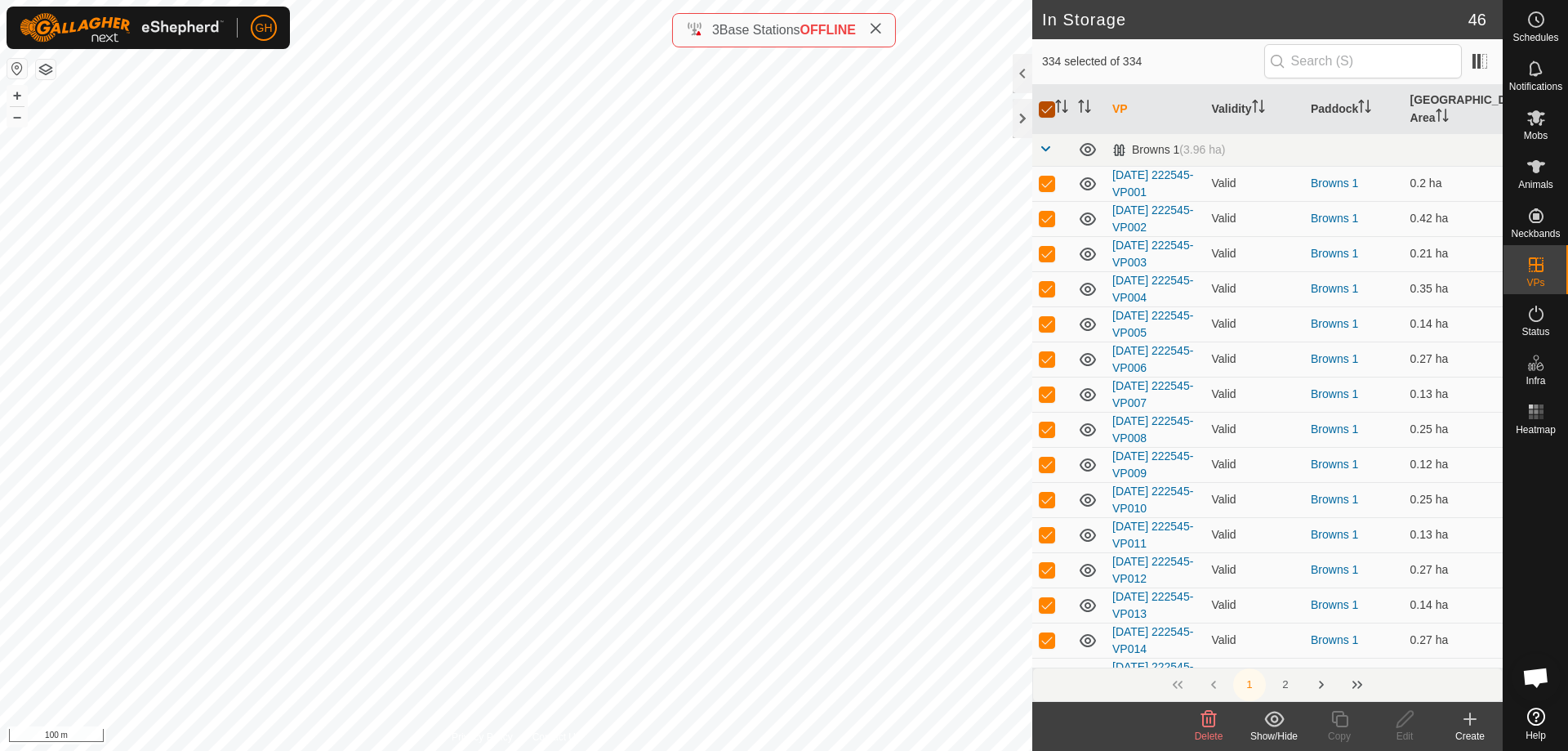
checkbox input "true"
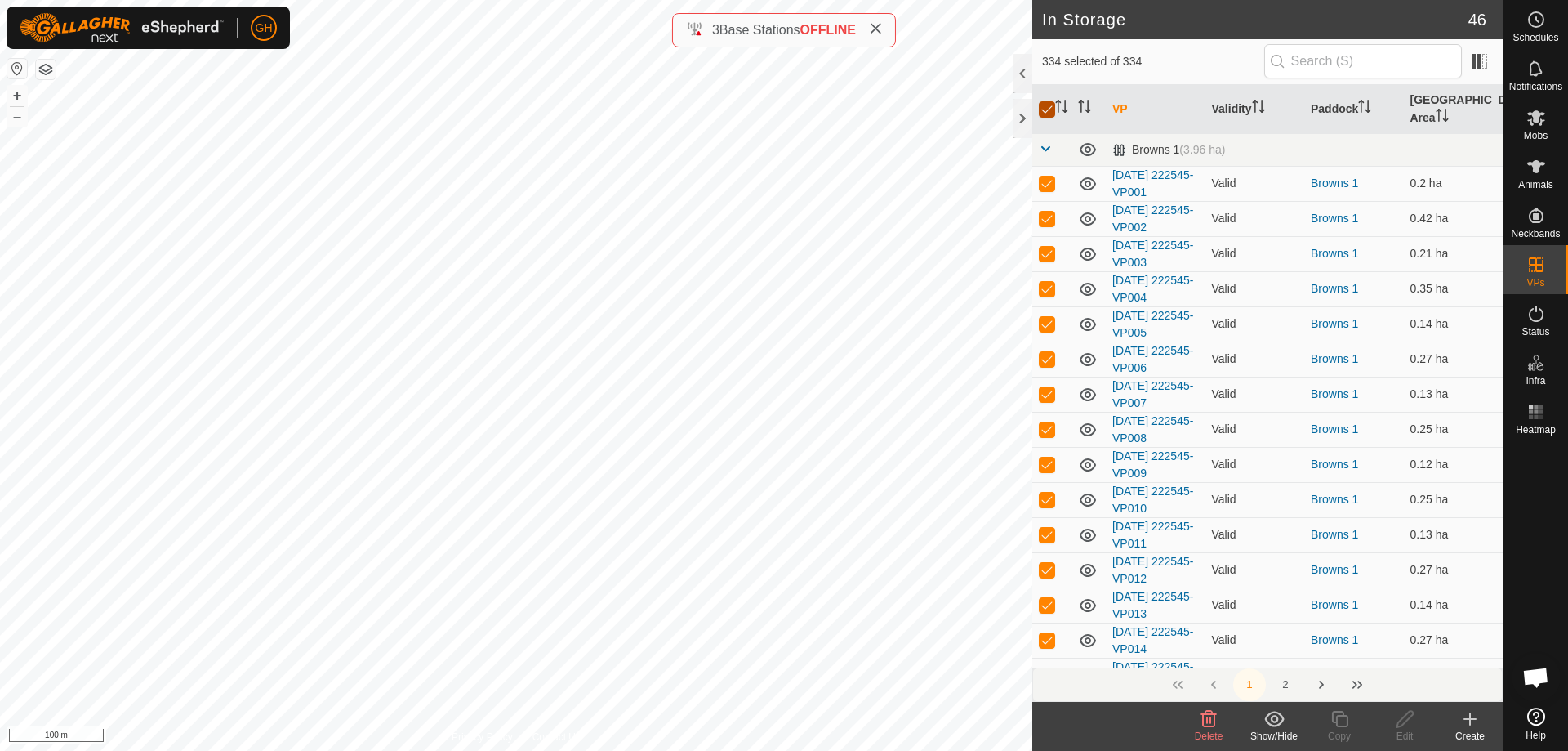
checkbox input "true"
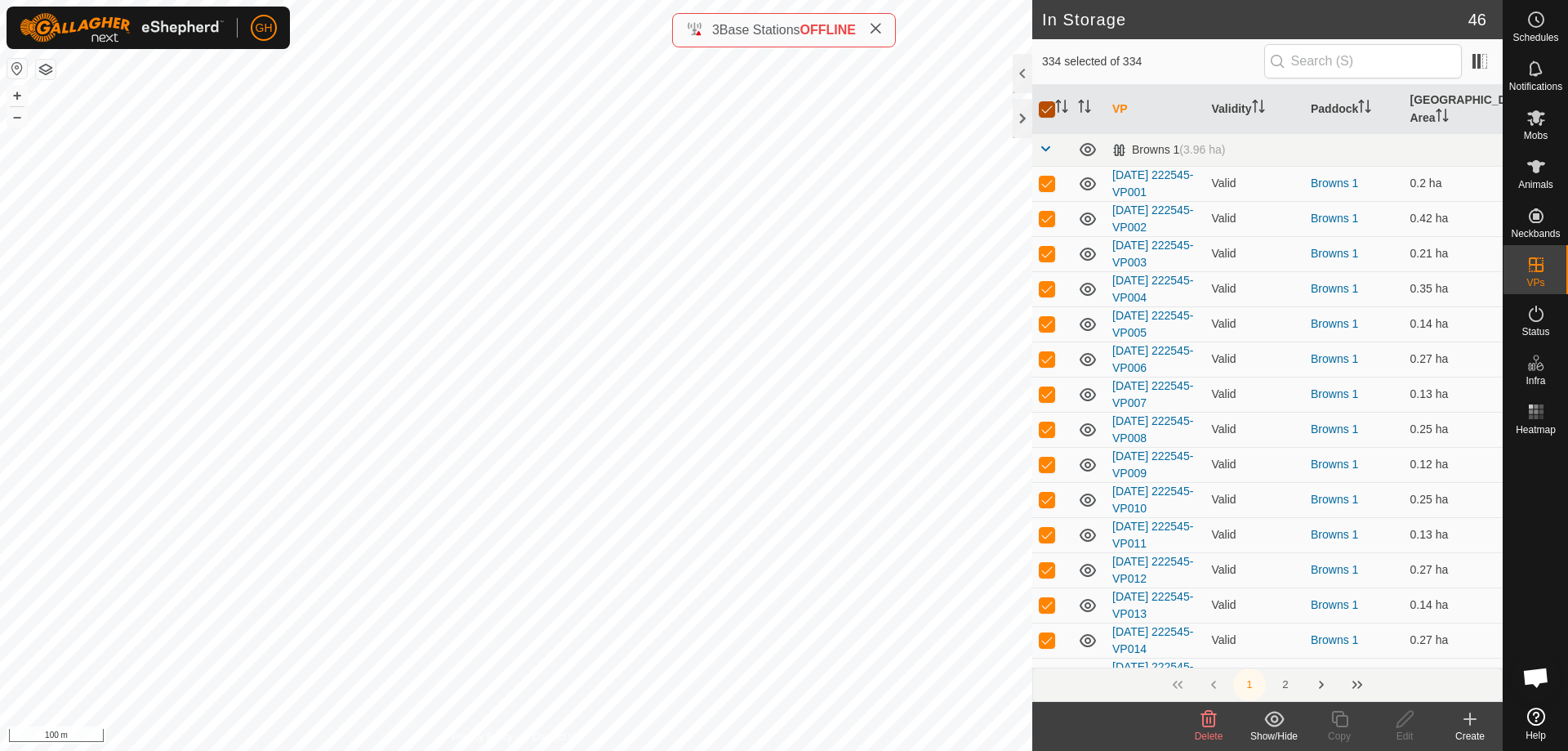
checkbox input "true"
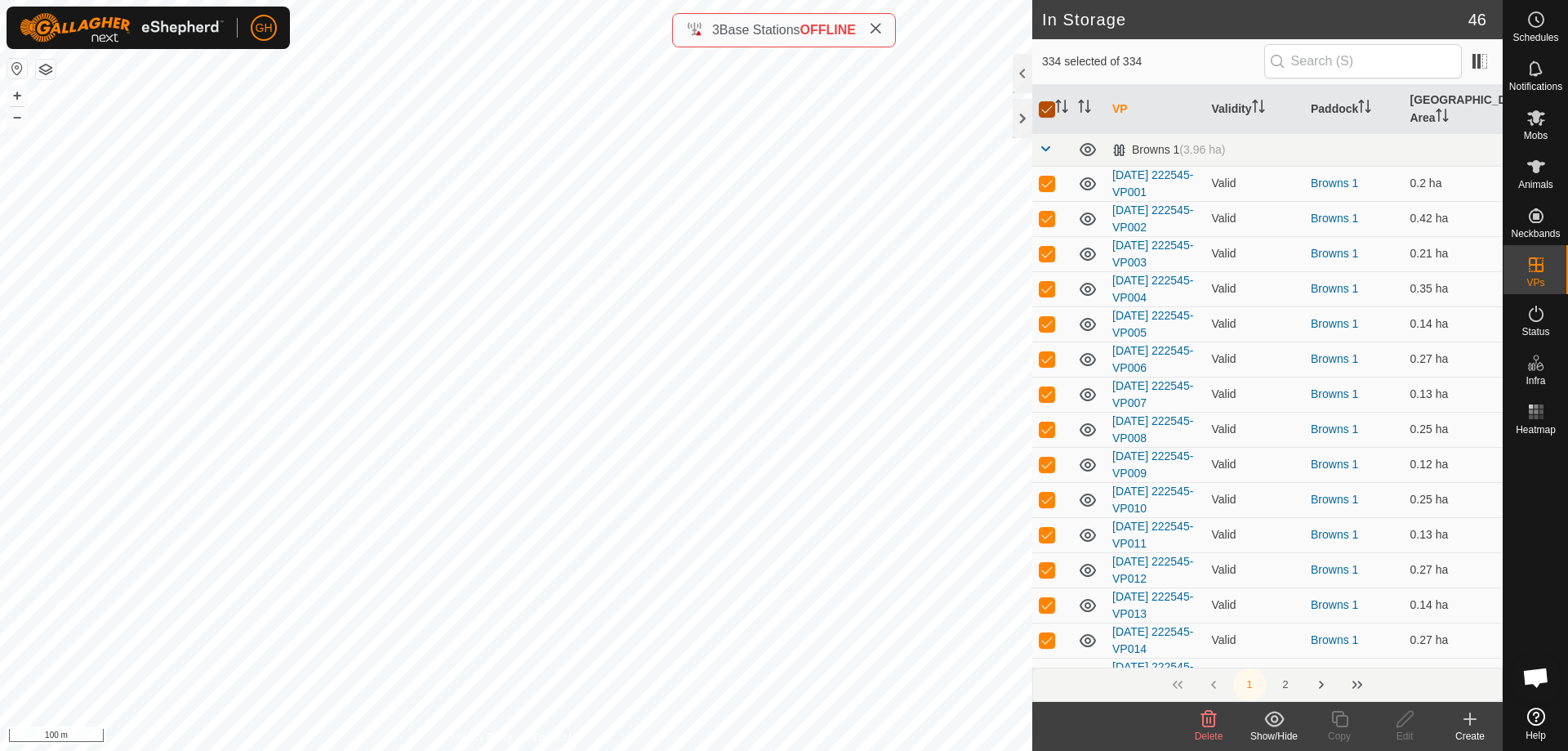
checkbox input "true"
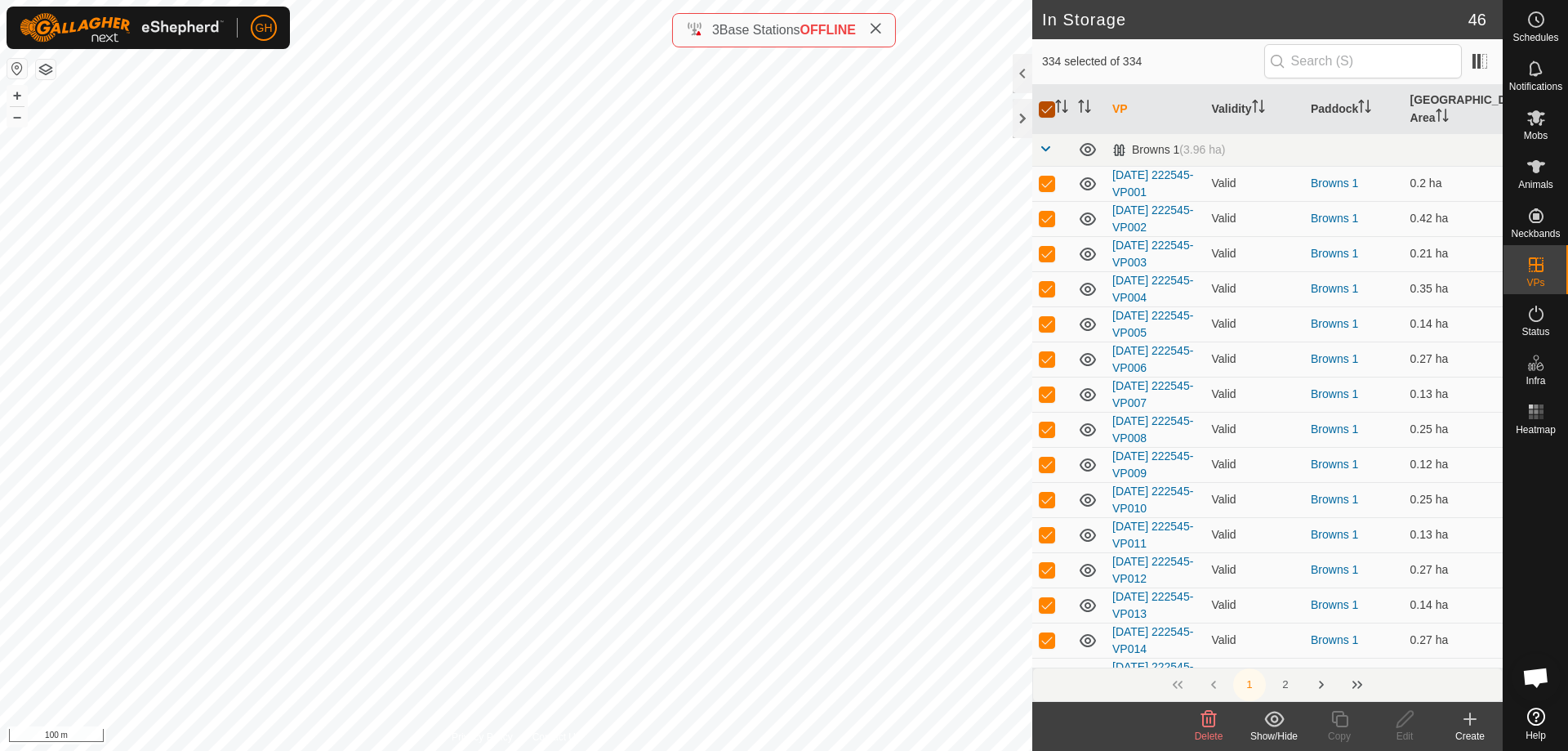
checkbox input "true"
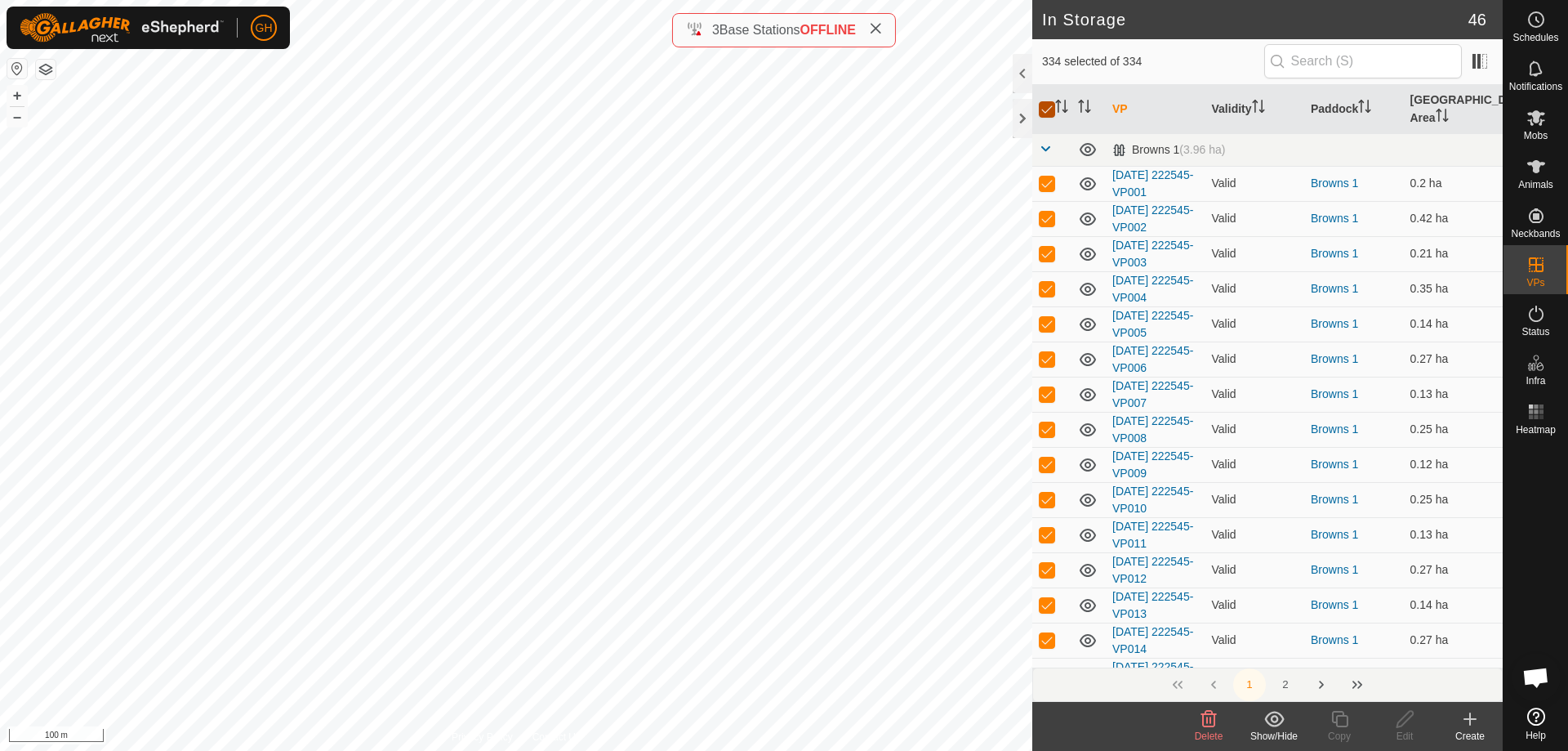
checkbox input "true"
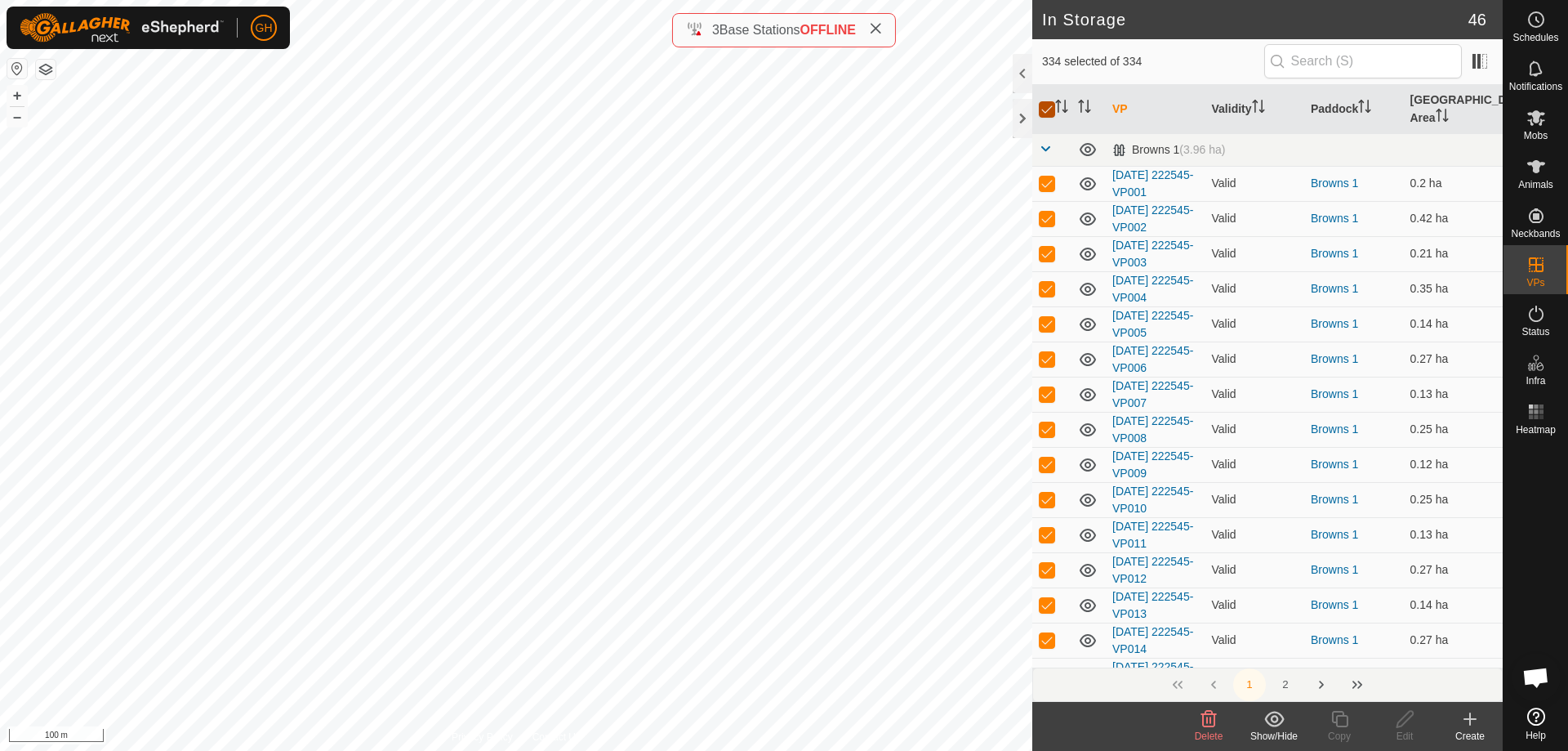
checkbox input "true"
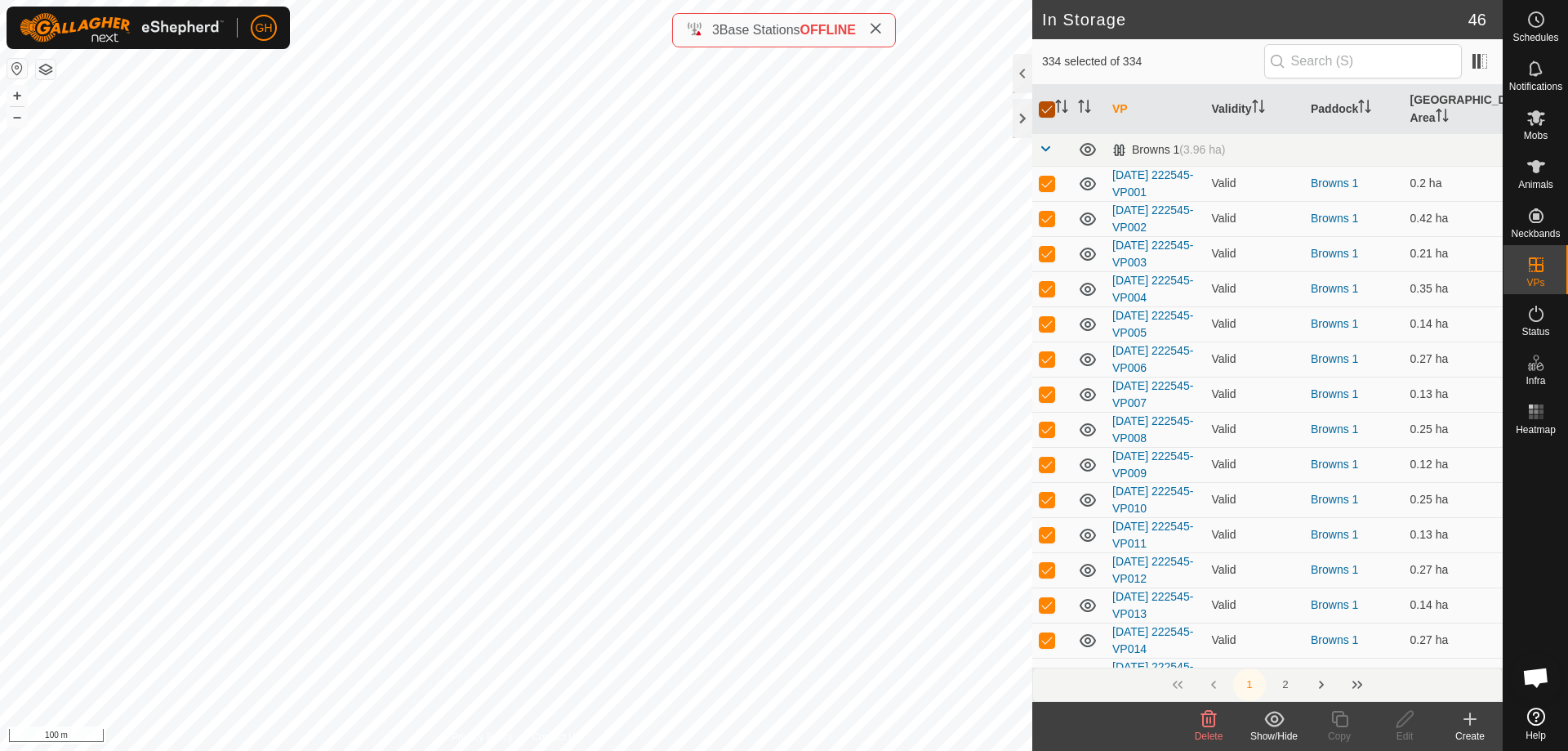
checkbox input "true"
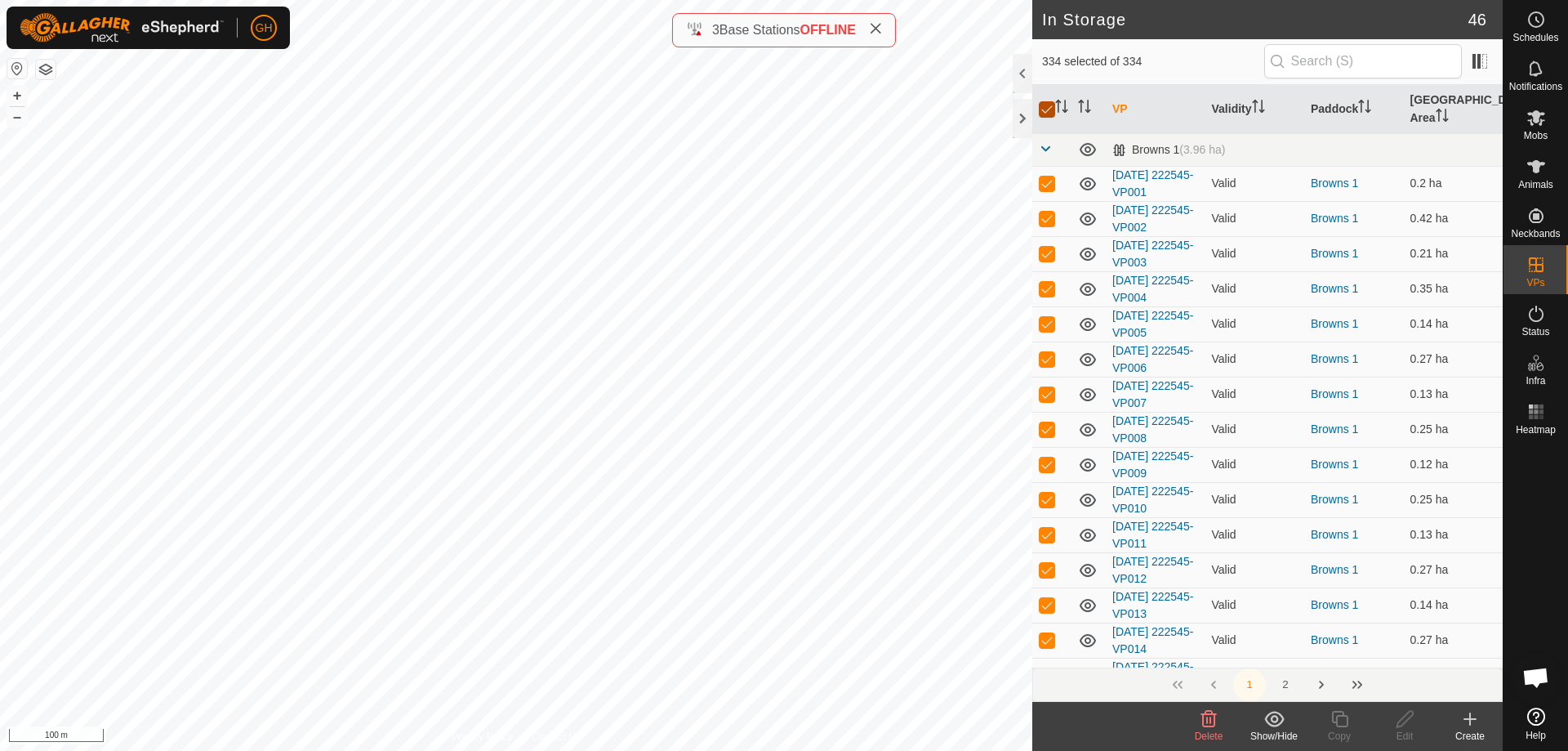
checkbox input "true"
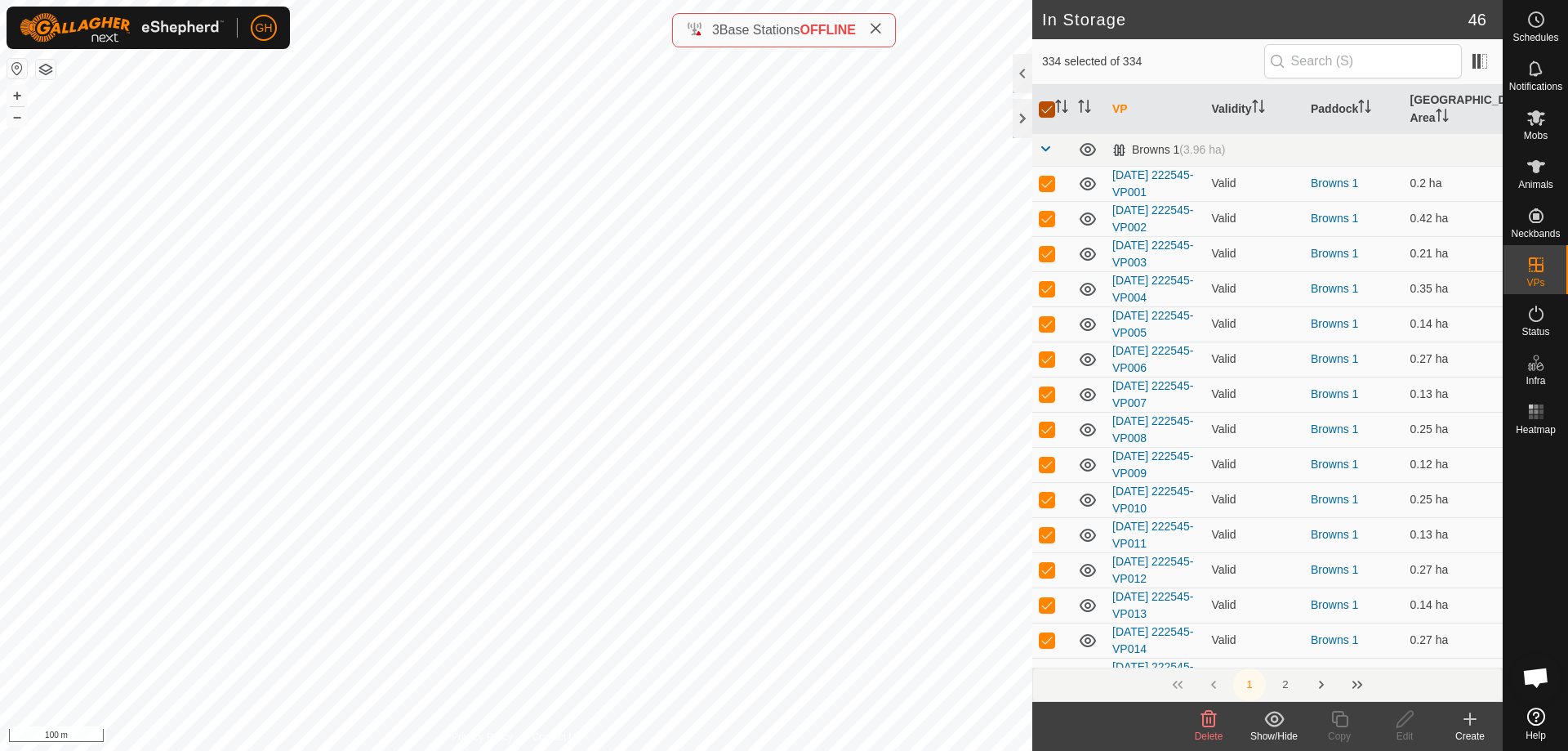
checkbox input "true"
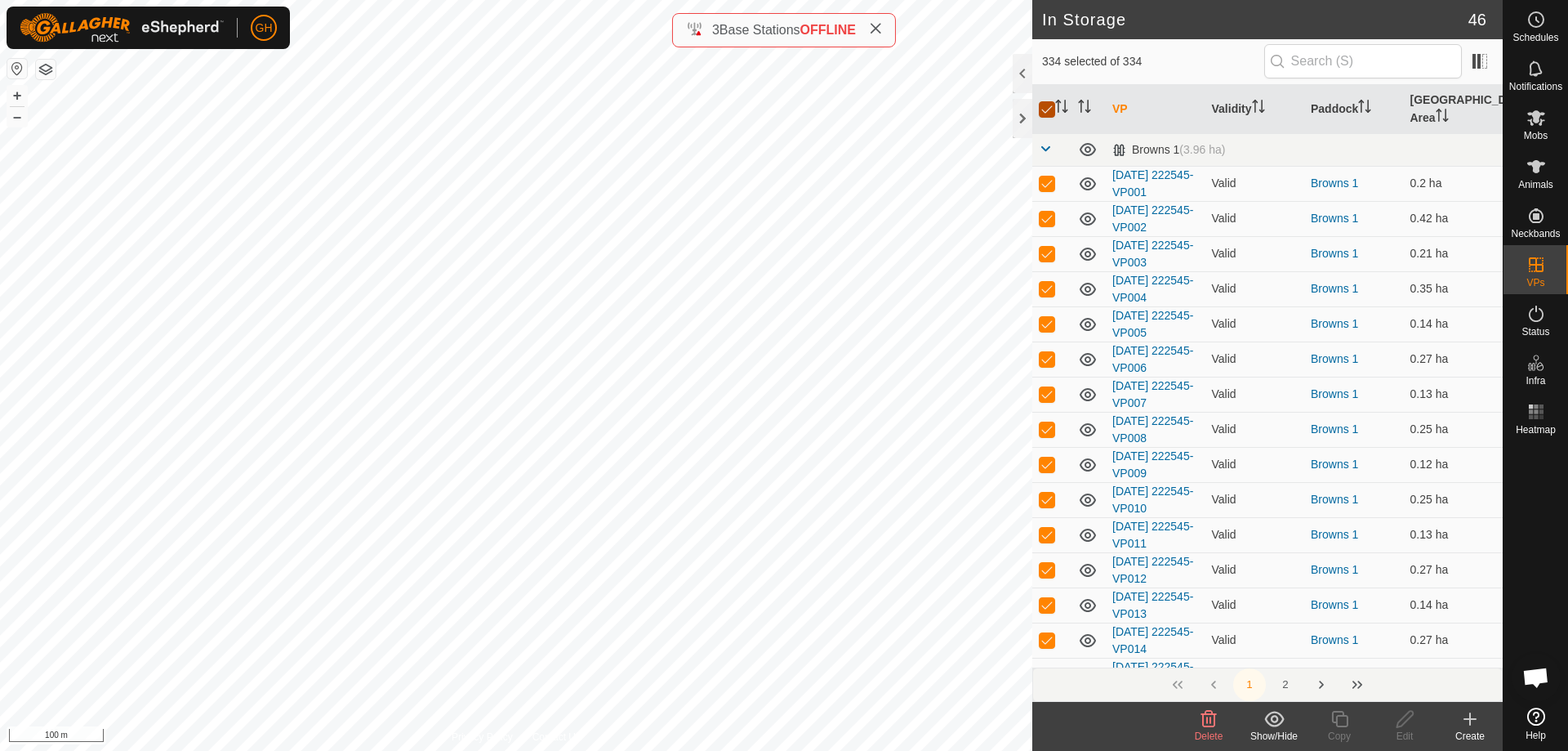
checkbox input "true"
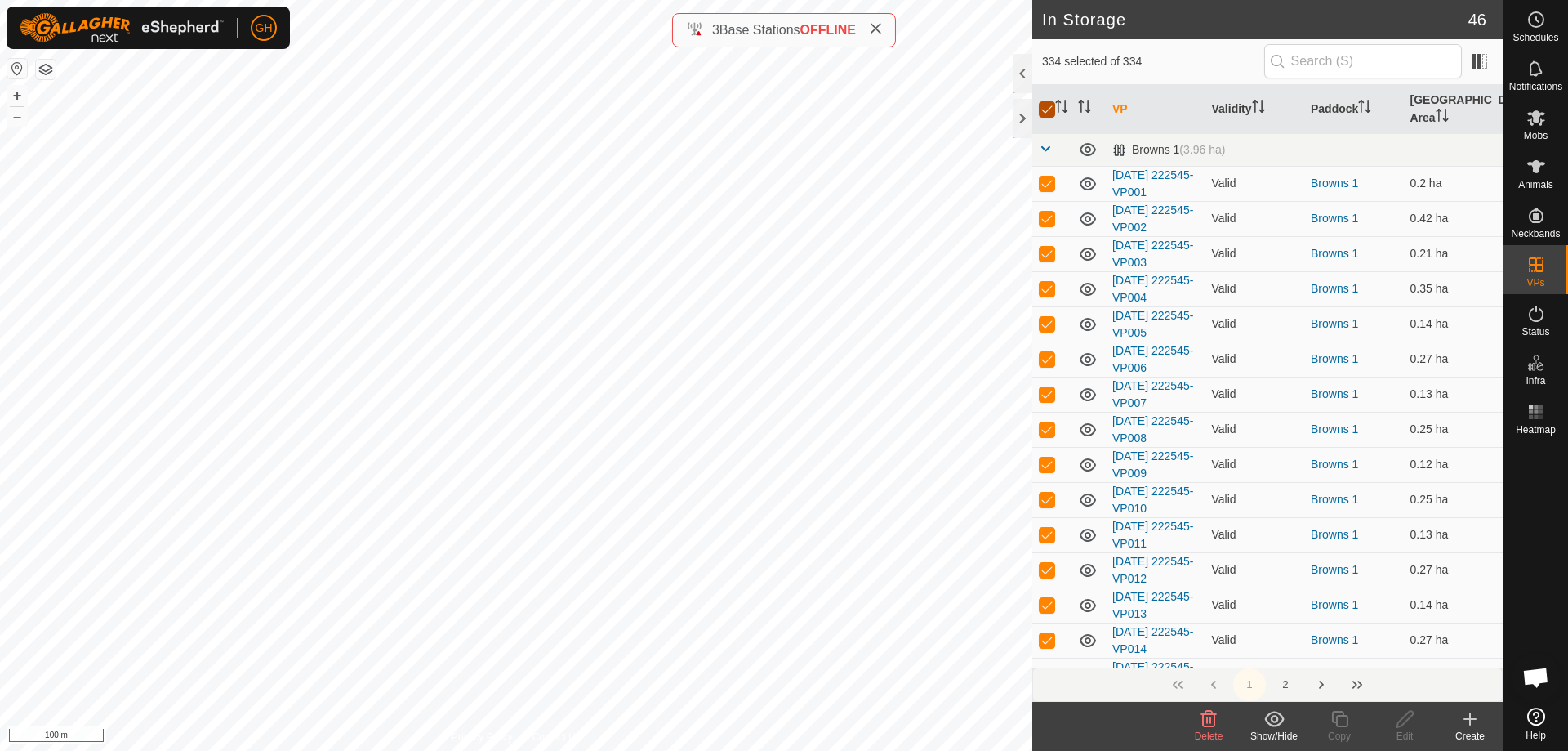
checkbox input "true"
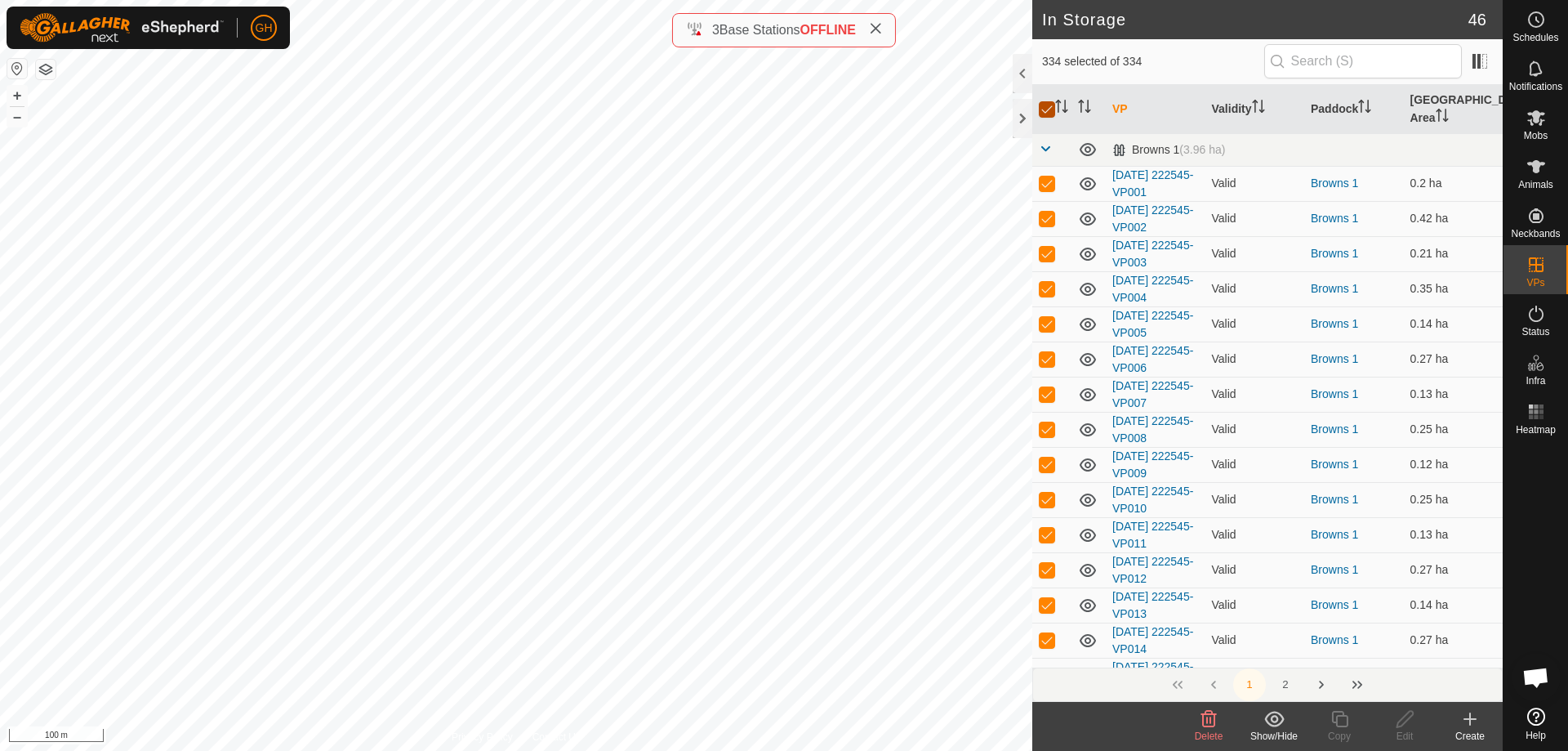
checkbox input "true"
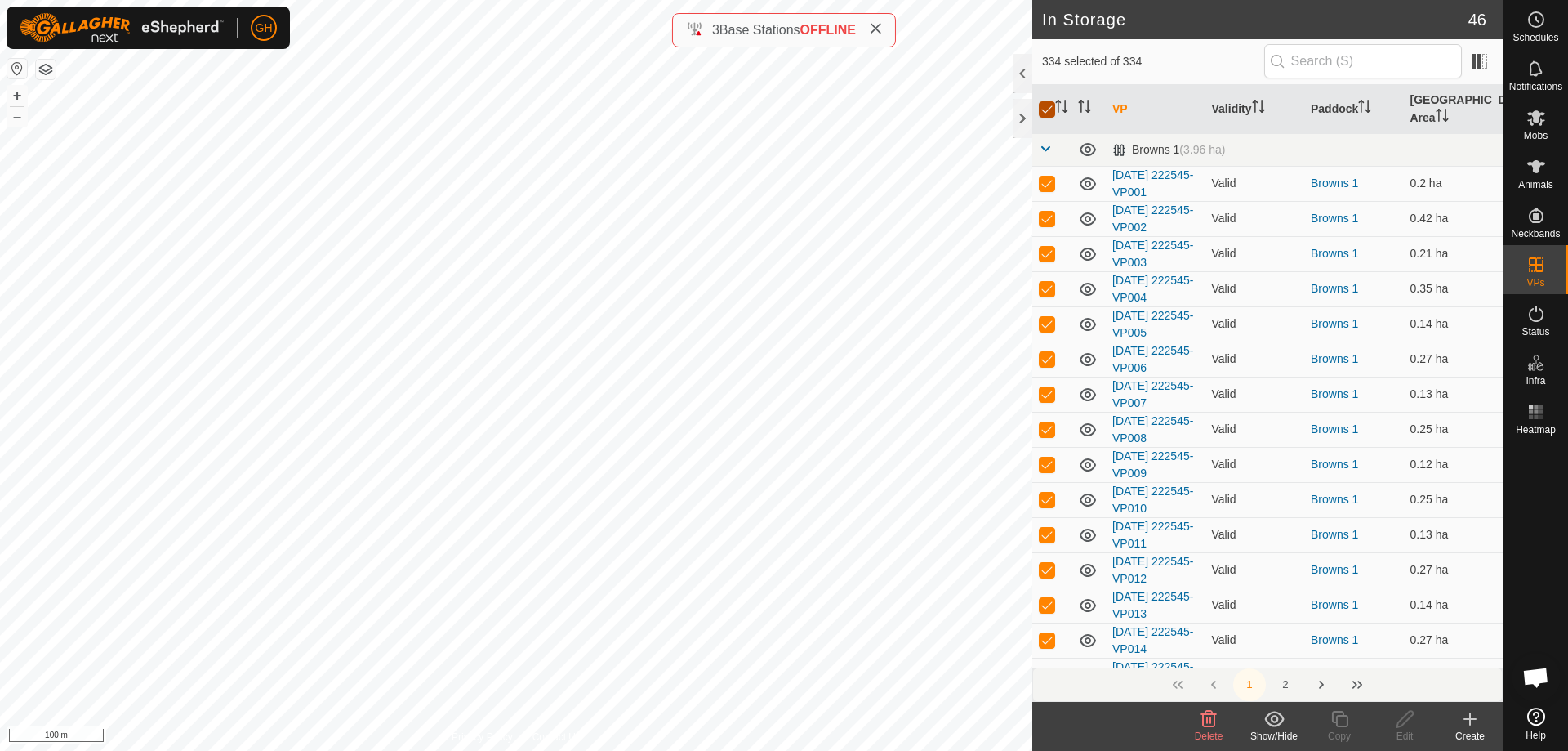
checkbox input "true"
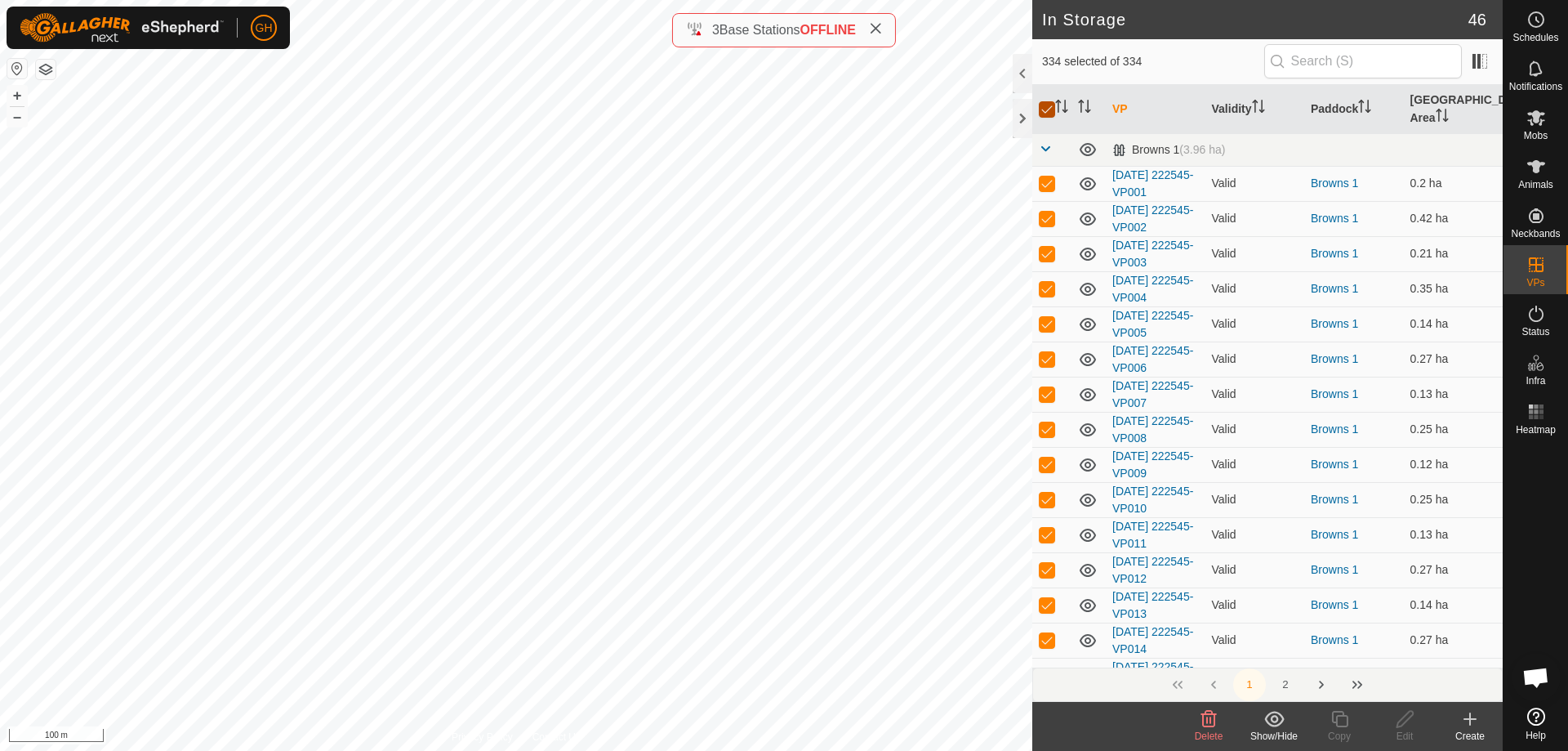
checkbox input "true"
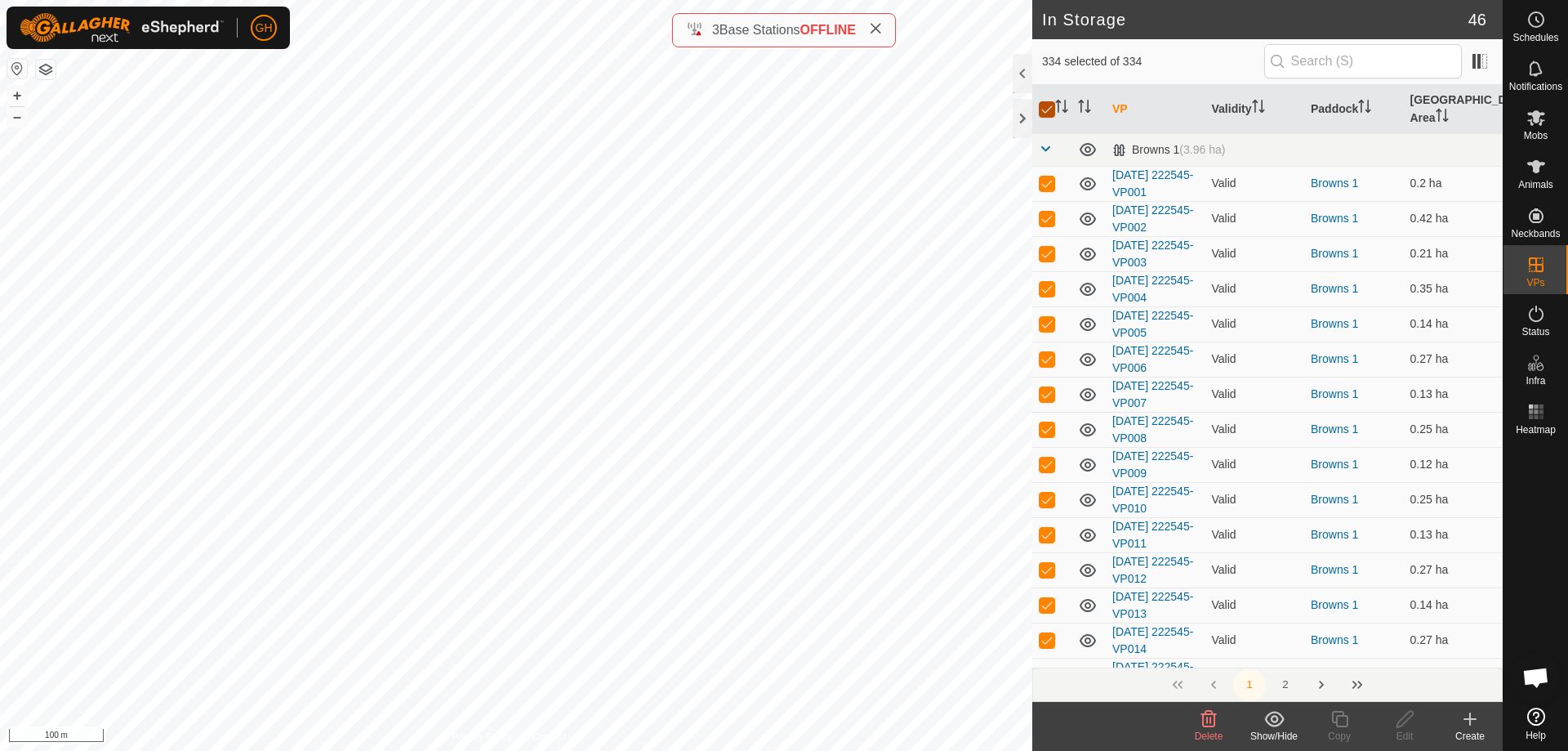
checkbox input "true"
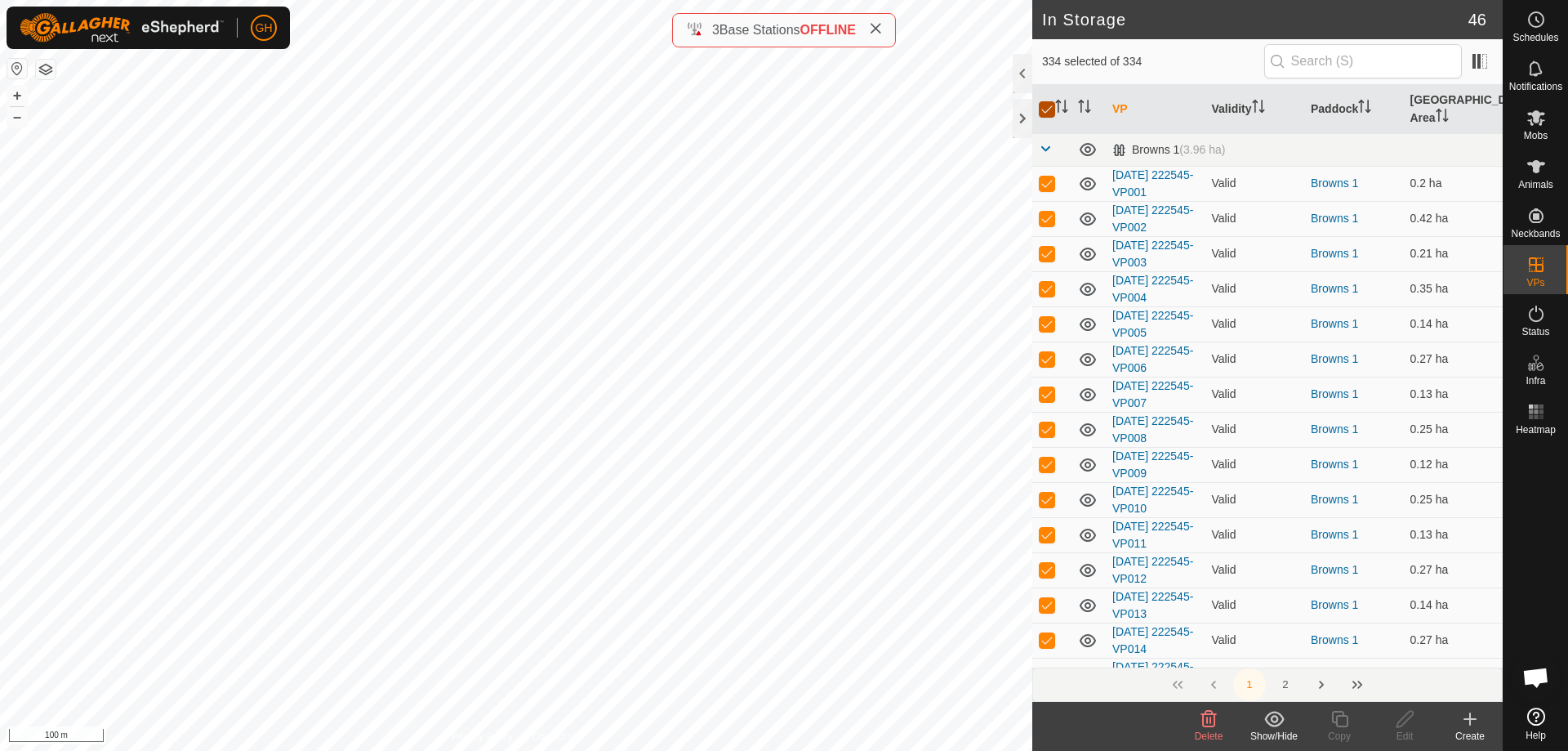
checkbox input "true"
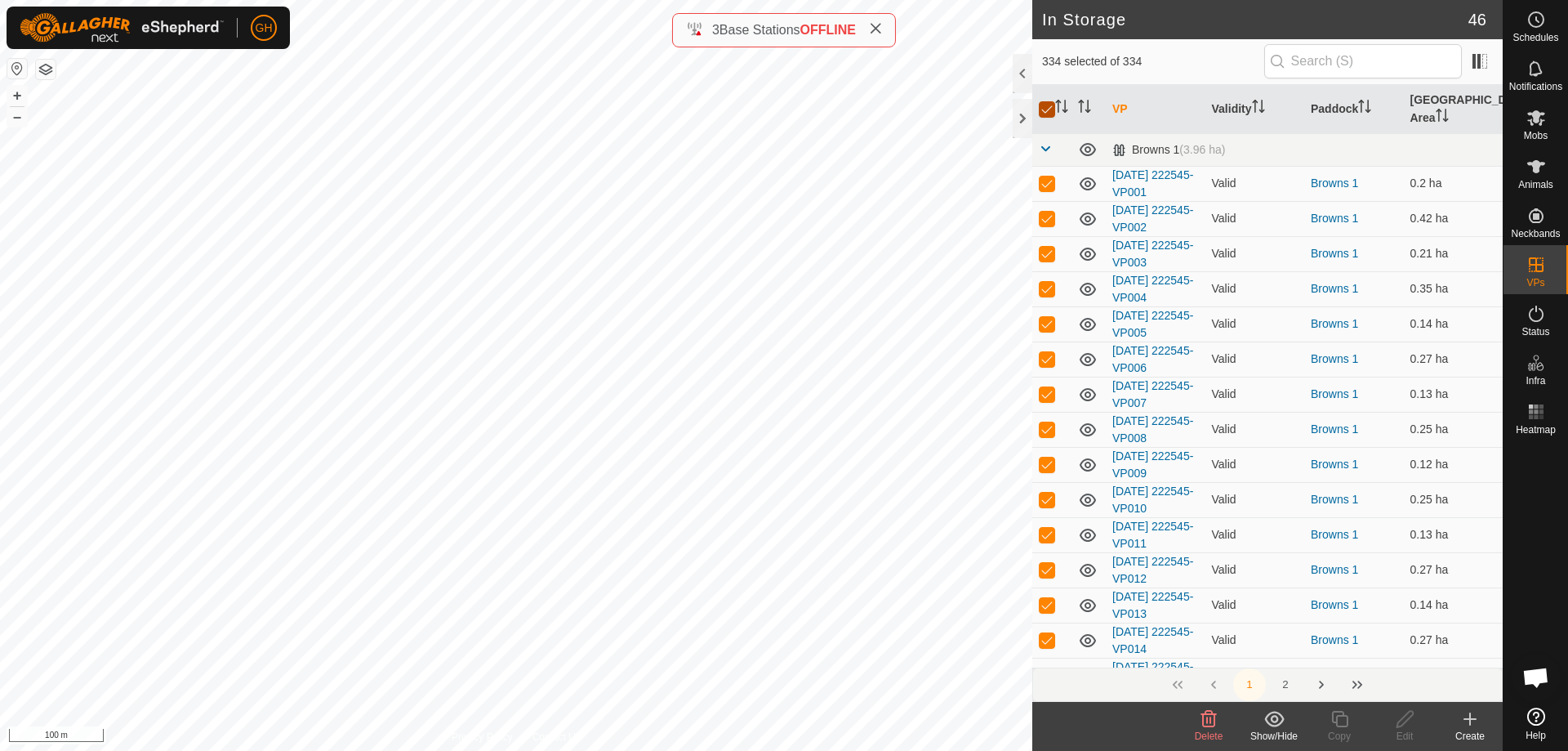
checkbox input "true"
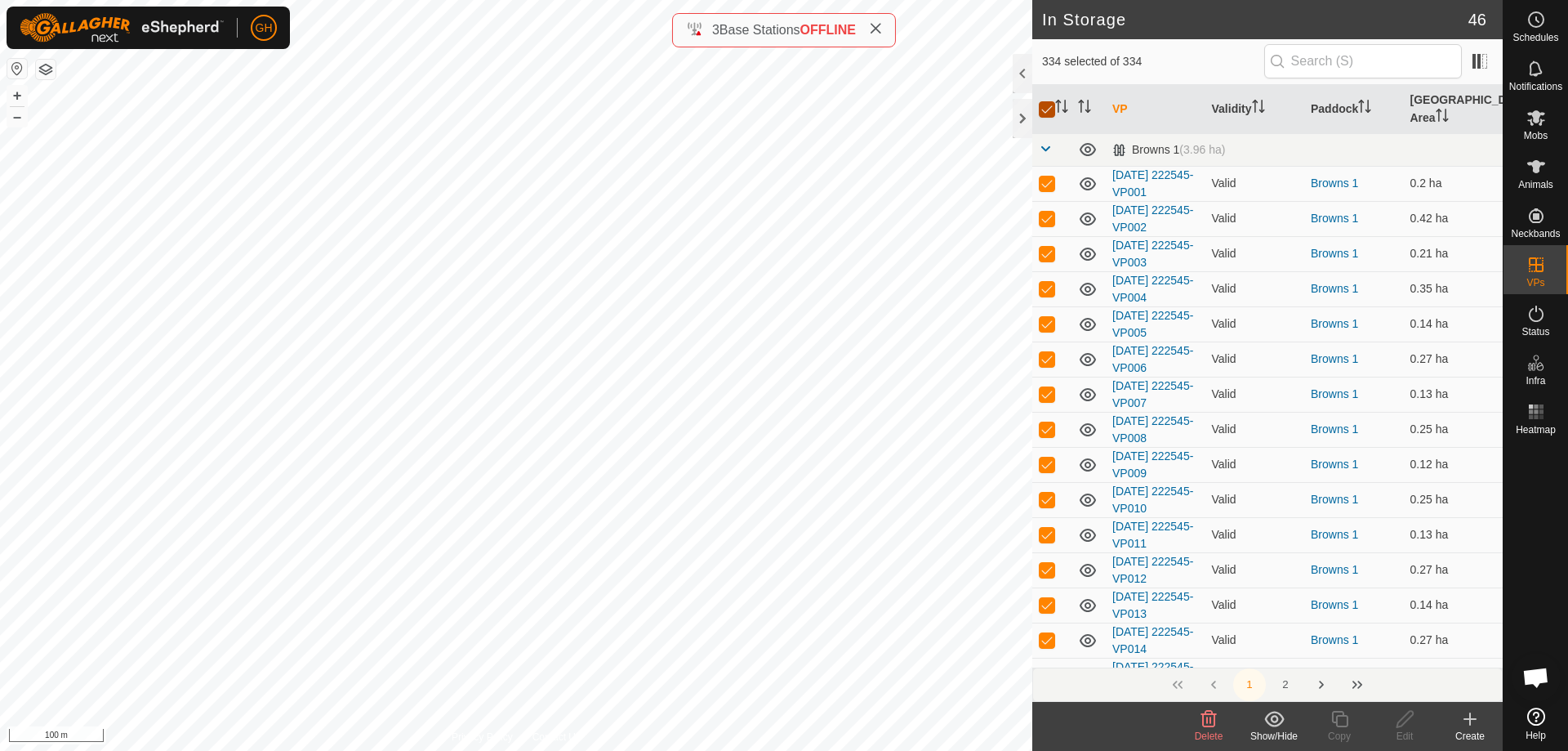
checkbox input "true"
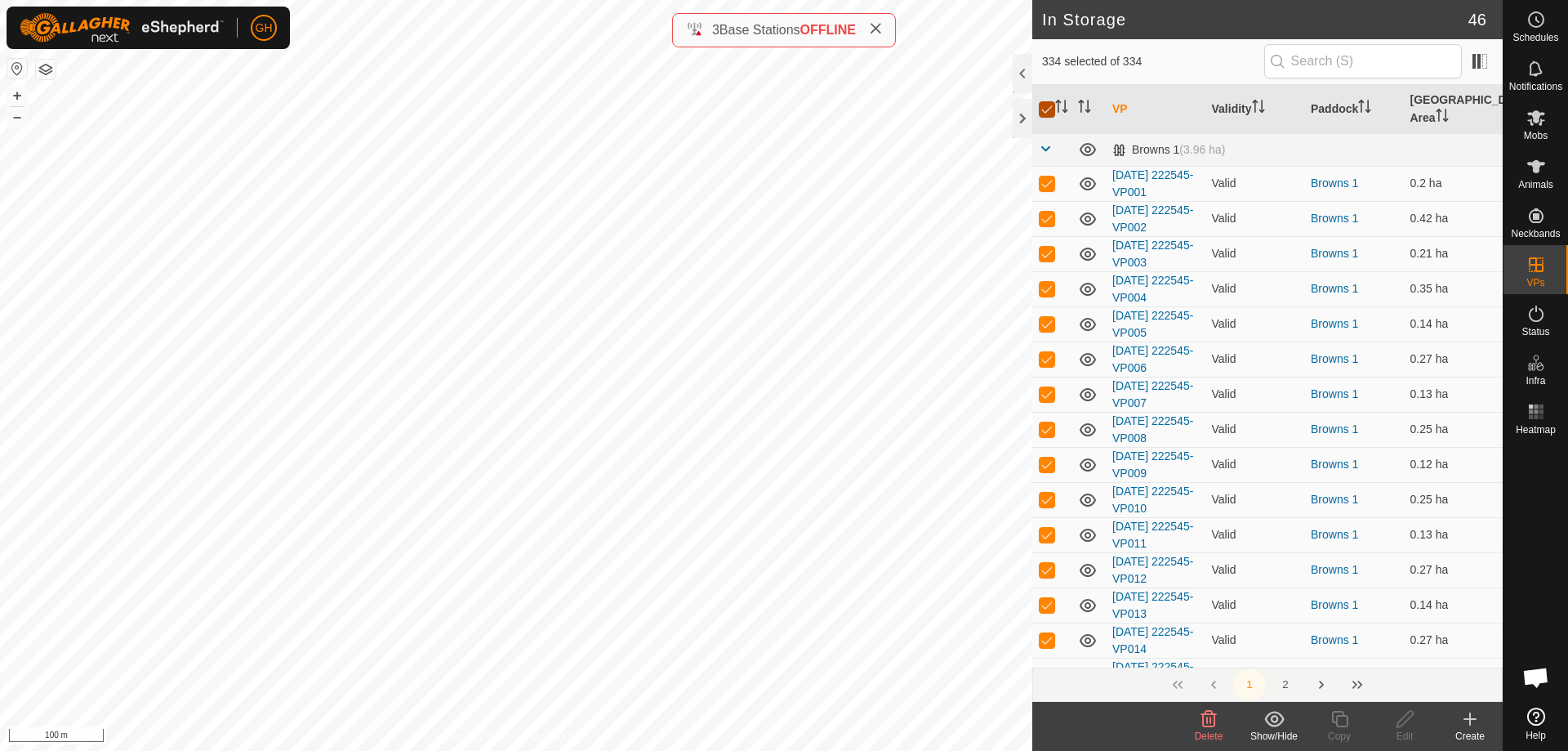
checkbox input "true"
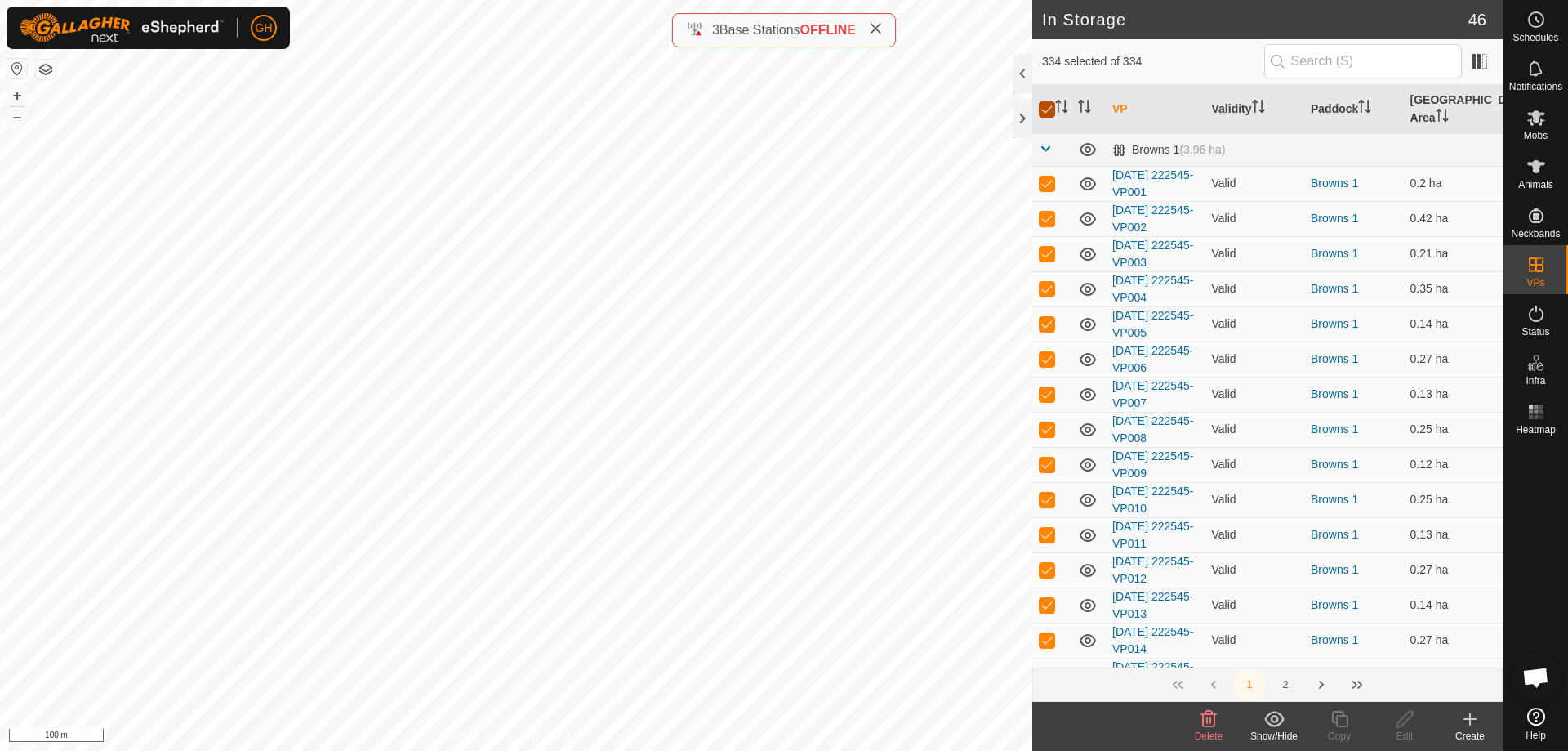
checkbox input "true"
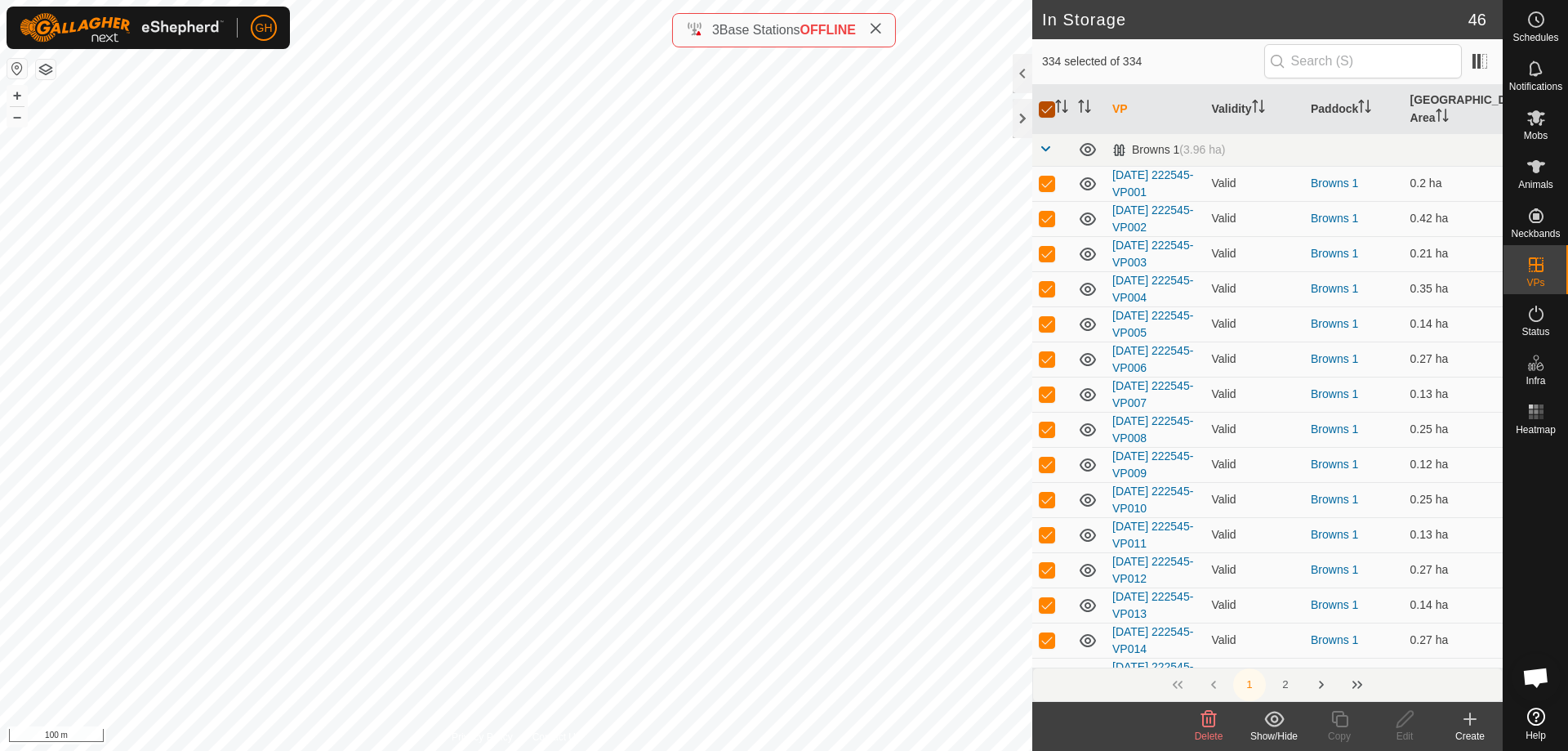
checkbox input "true"
click at [1470, 724] on icon at bounding box center [1470, 719] width 0 height 11
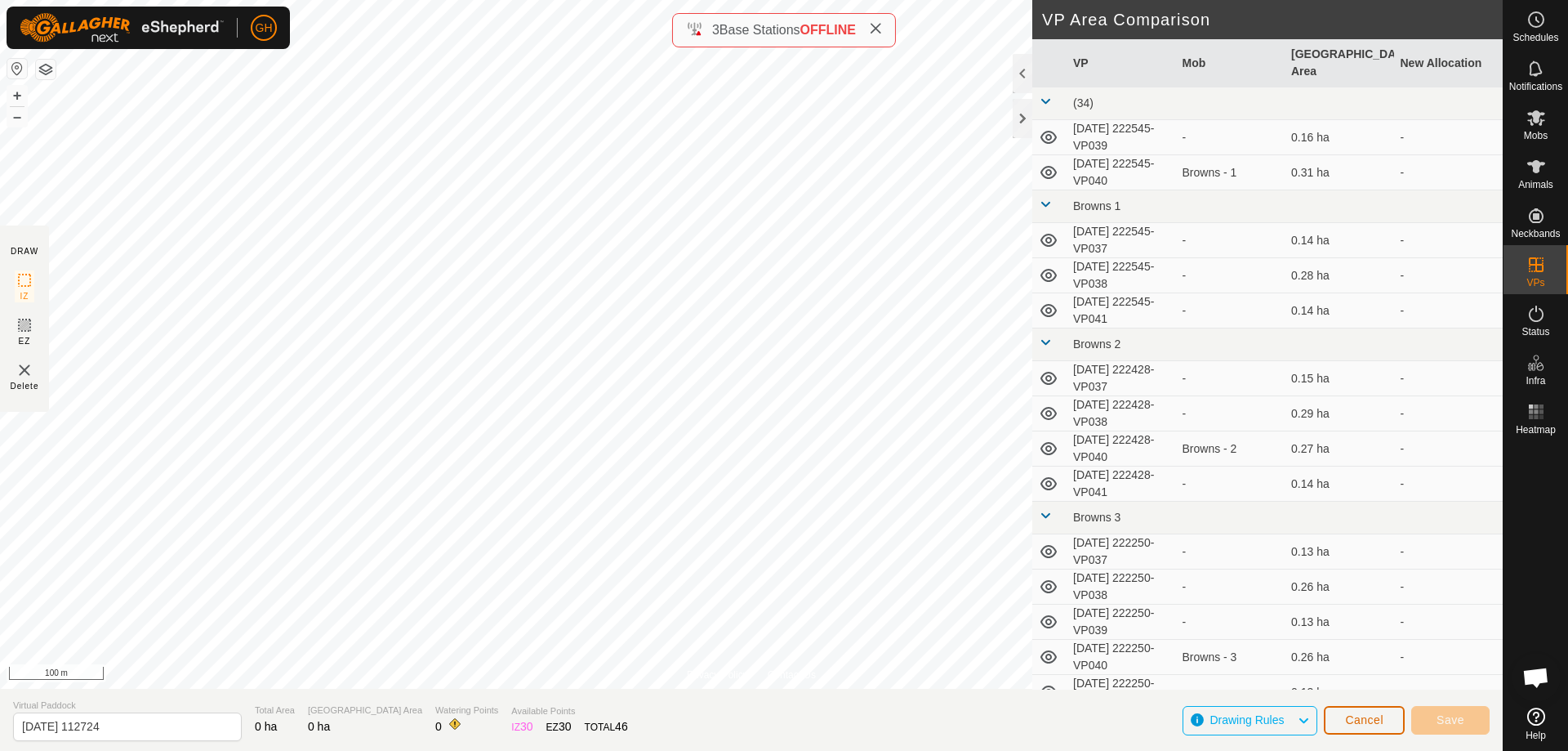
click at [1376, 717] on span "Cancel" at bounding box center [1365, 720] width 38 height 13
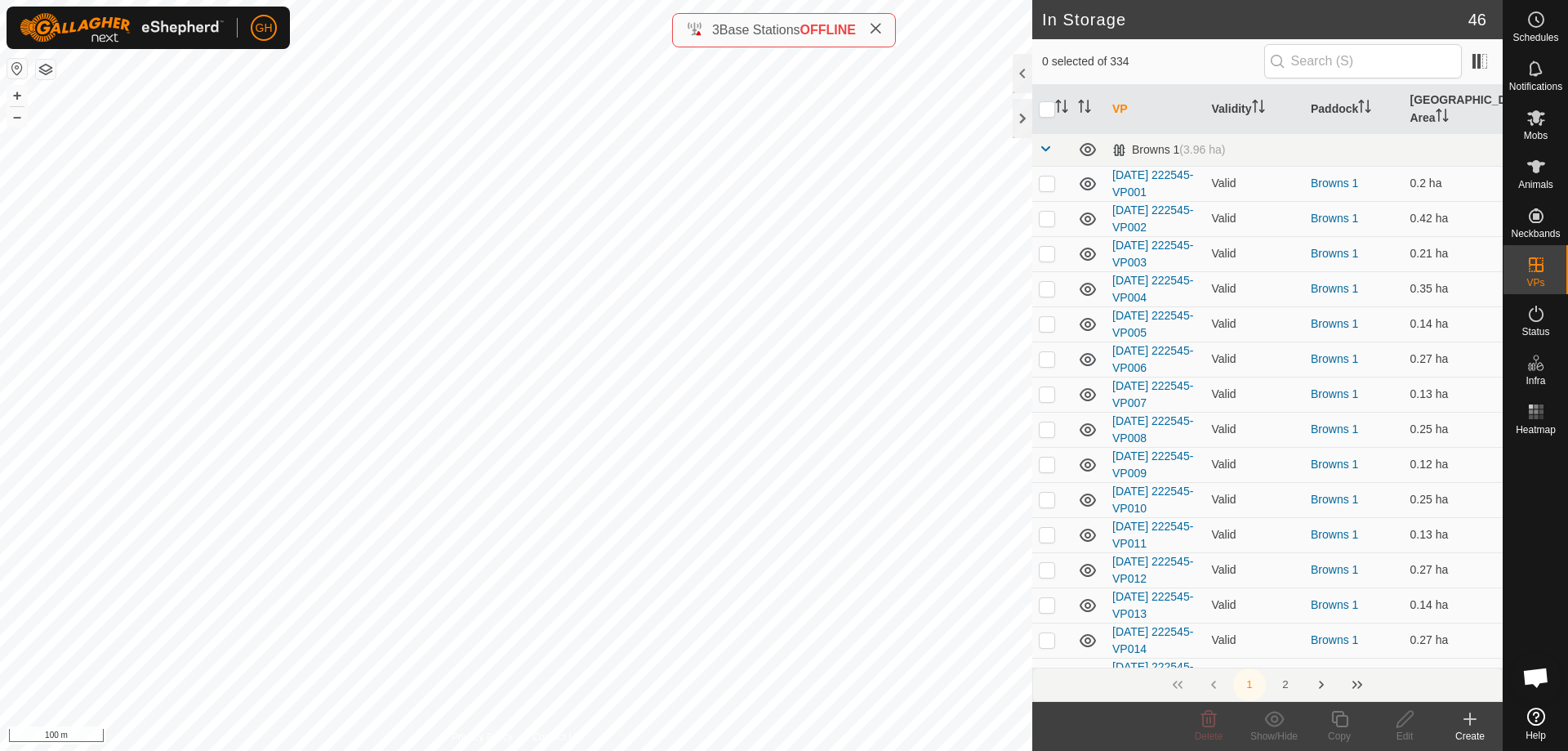
click at [1537, 678] on span "Open chat" at bounding box center [1535, 679] width 27 height 23
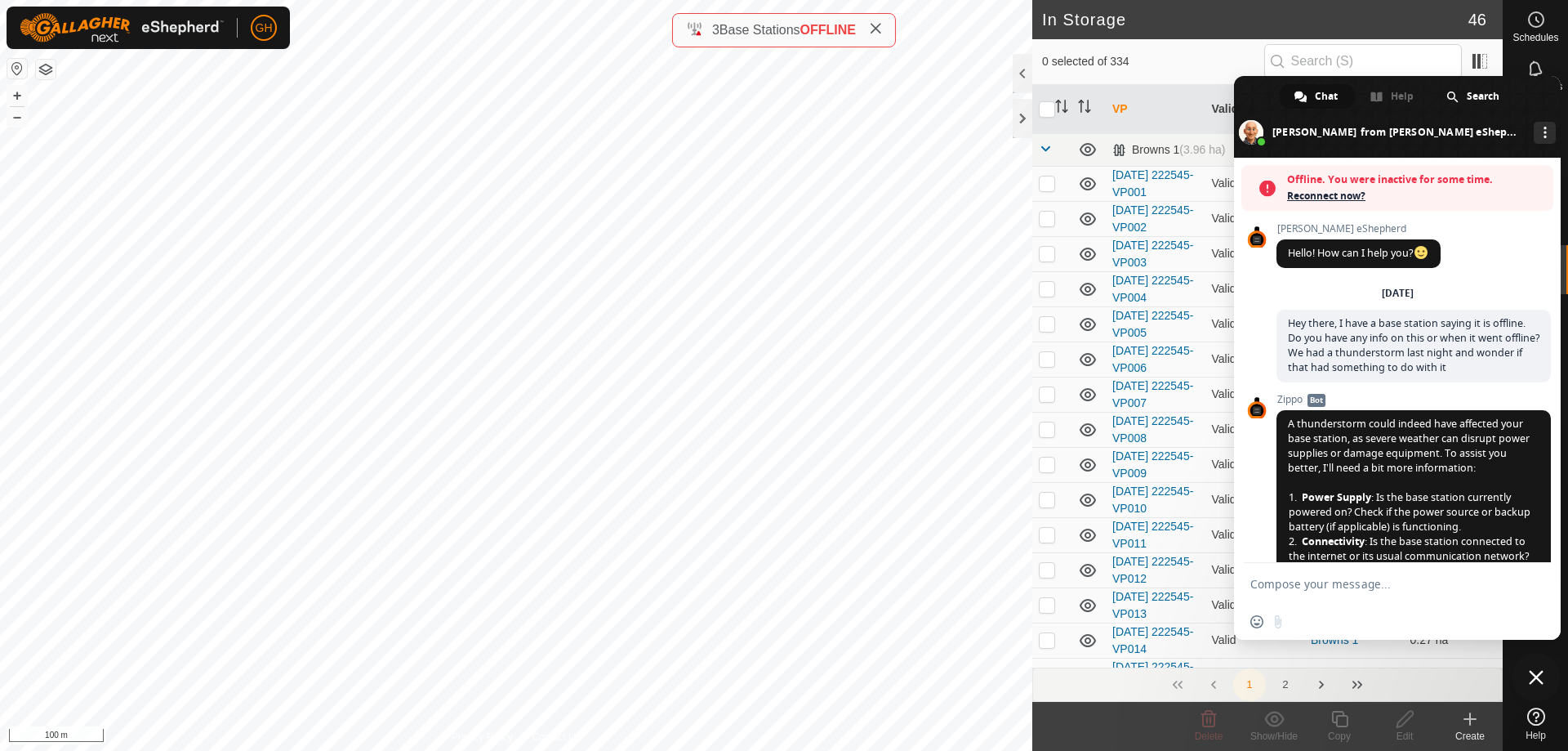
scroll to position [3594, 0]
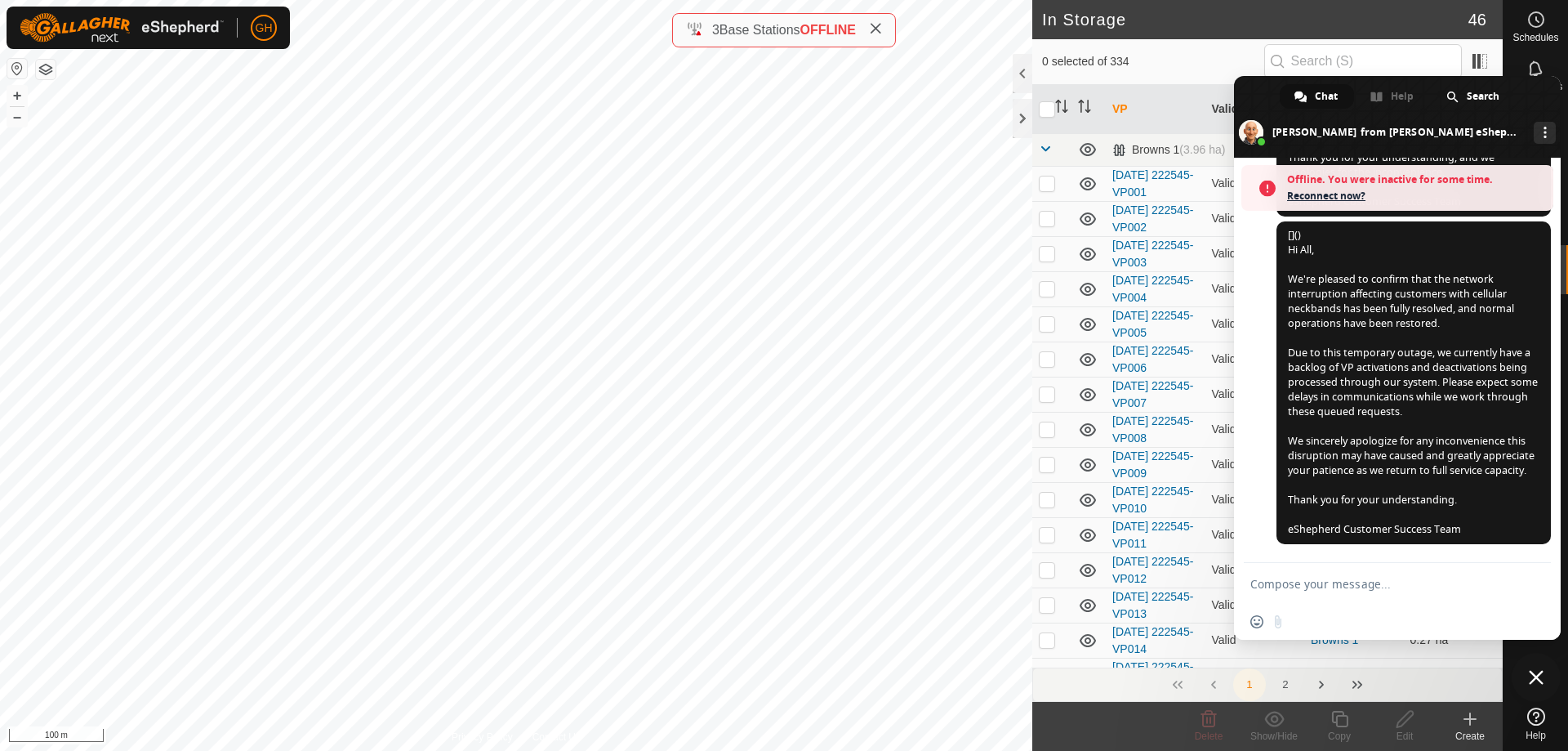
click at [1345, 585] on textarea "Compose your message..." at bounding box center [1380, 584] width 258 height 15
click at [1311, 97] on div "Chat" at bounding box center [1317, 96] width 74 height 25
click at [1337, 195] on span "Reconnect now?" at bounding box center [1417, 196] width 258 height 17
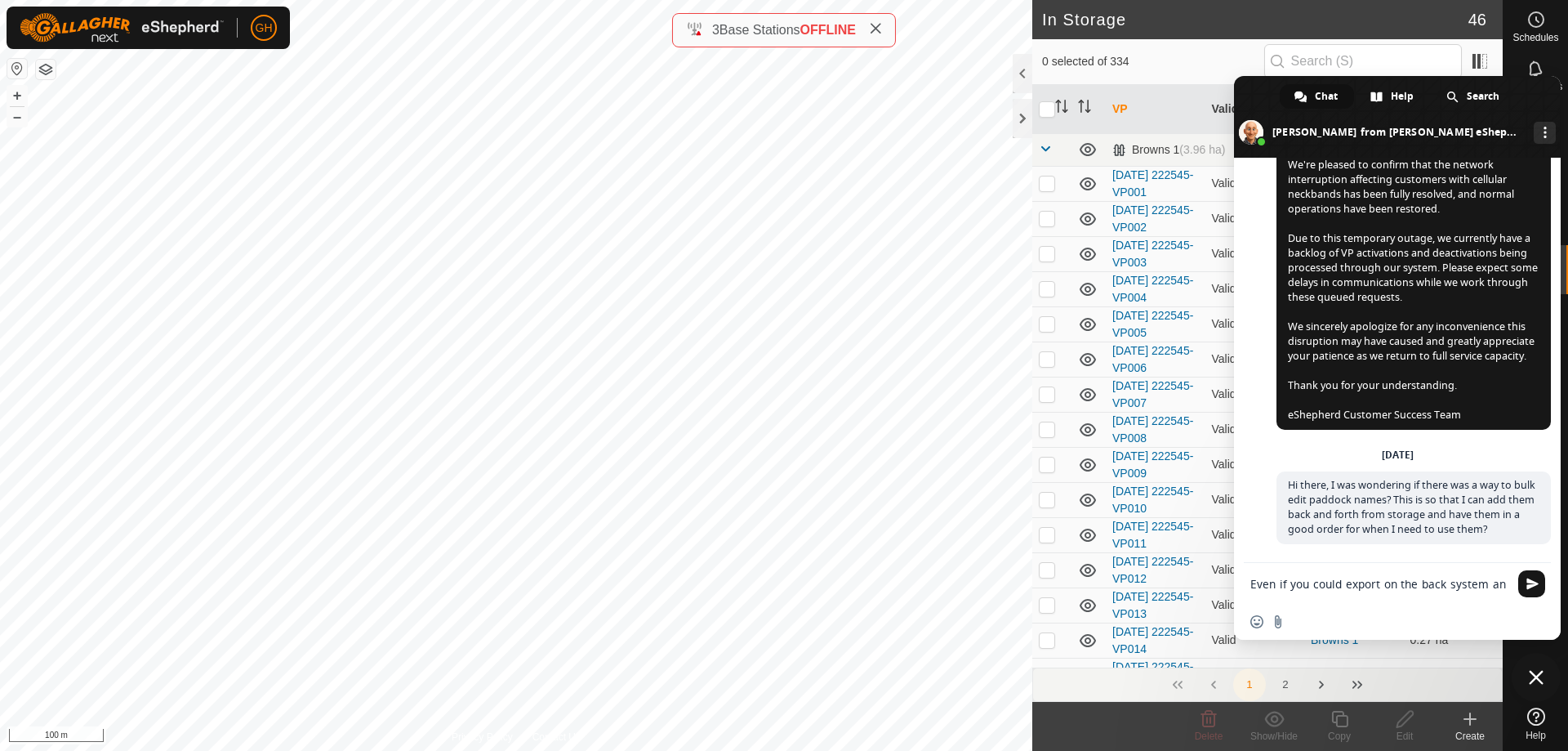
scroll to position [3672, 0]
click at [1387, 581] on textarea "Even if you could export on the back system and I c" at bounding box center [1380, 590] width 258 height 29
drag, startPoint x: 1387, startPoint y: 581, endPoint x: 1389, endPoint y: 613, distance: 32.1
click at [1389, 613] on div "Even if you could export on the back system and I c Insert an emoji Send a file" at bounding box center [1398, 600] width 327 height 79
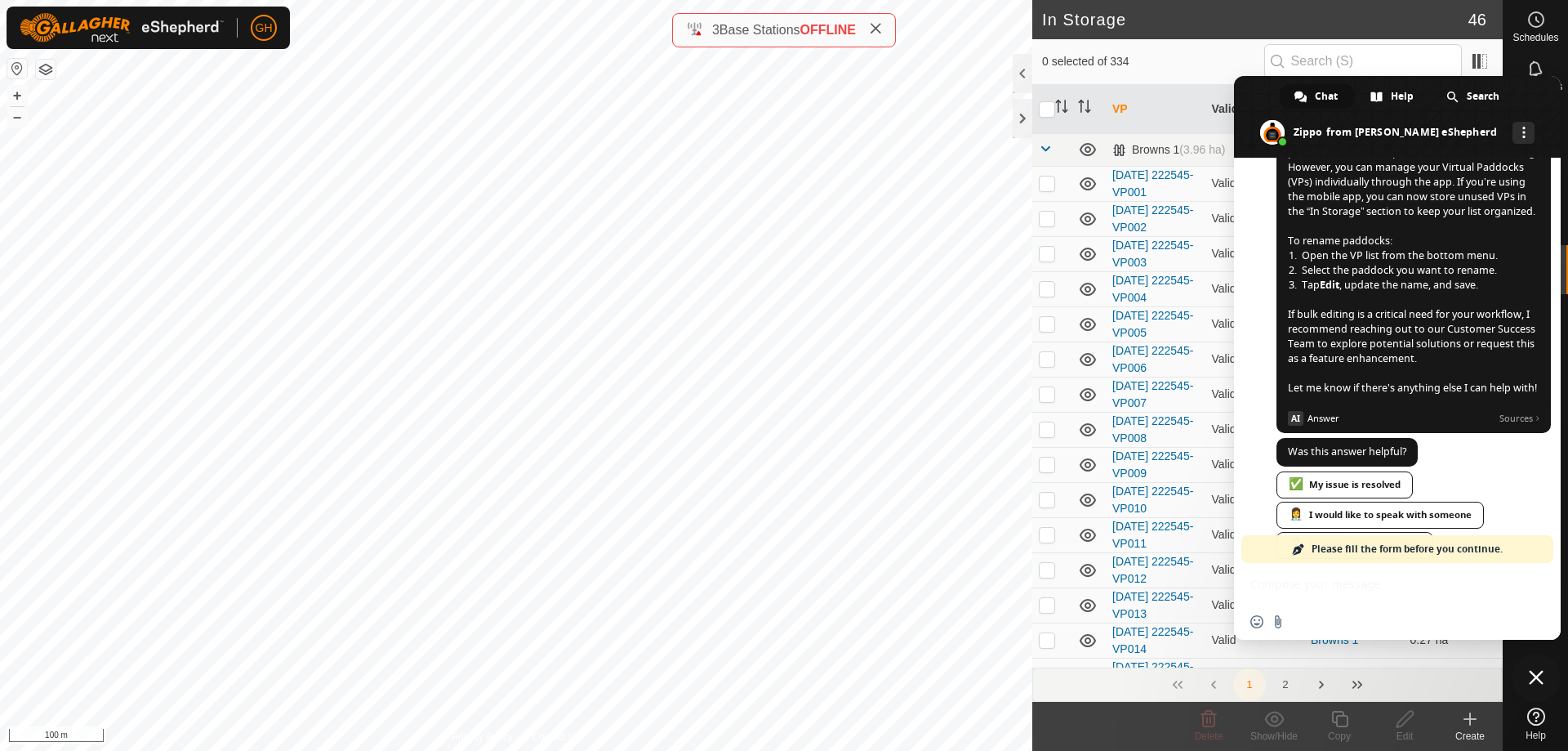
scroll to position [4241, 0]
